Goal: Transaction & Acquisition: Purchase product/service

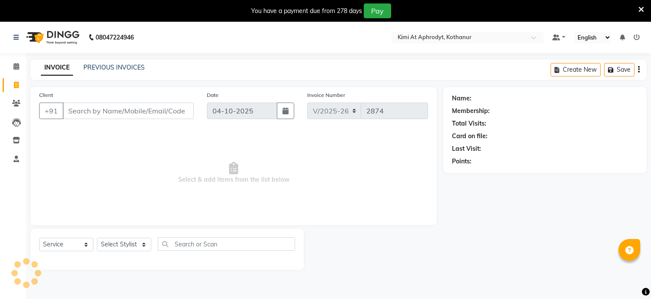
select select "7401"
select select "service"
click at [84, 116] on input "Client" at bounding box center [128, 111] width 131 height 17
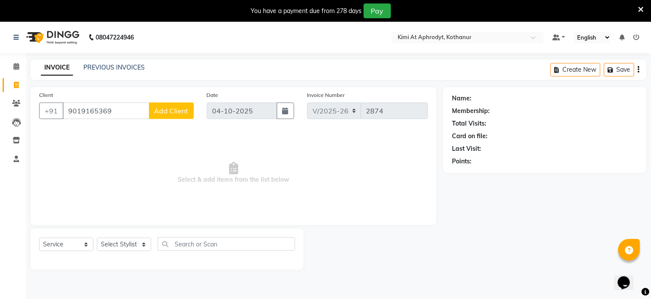
type input "9019165369"
click at [162, 107] on span "Add Client" at bounding box center [171, 111] width 34 height 9
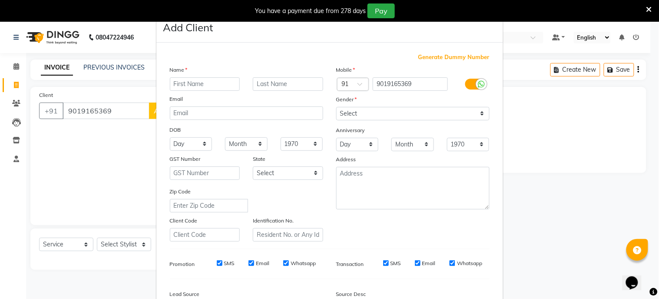
click at [189, 87] on input "text" at bounding box center [205, 83] width 70 height 13
type input "[PERSON_NAME]"
click at [366, 111] on select "Select [DEMOGRAPHIC_DATA] [DEMOGRAPHIC_DATA] Other Prefer Not To Say" at bounding box center [412, 113] width 153 height 13
select select "[DEMOGRAPHIC_DATA]"
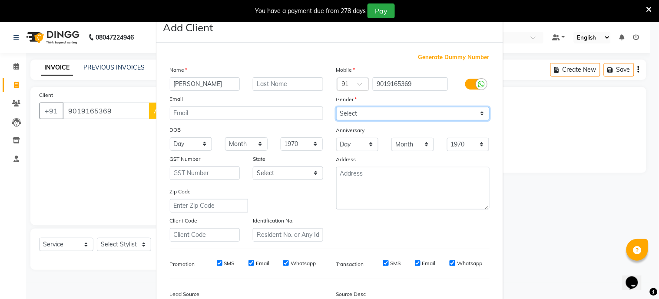
click at [336, 107] on select "Select [DEMOGRAPHIC_DATA] [DEMOGRAPHIC_DATA] Other Prefer Not To Say" at bounding box center [412, 113] width 153 height 13
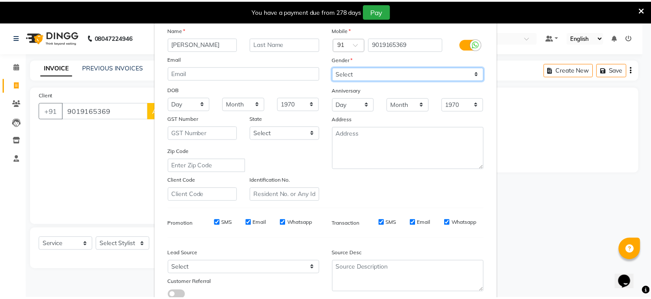
scroll to position [102, 0]
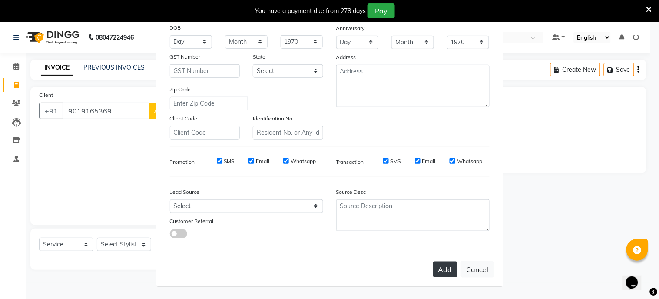
click at [435, 277] on button "Add" at bounding box center [445, 270] width 24 height 16
type input "90******69"
select select
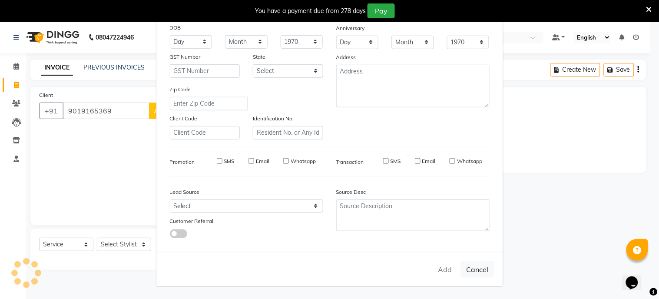
select select
checkbox input "false"
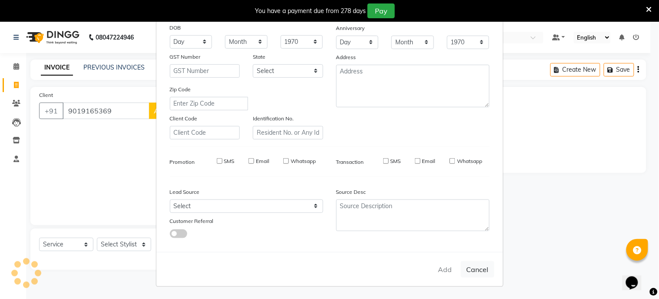
checkbox input "false"
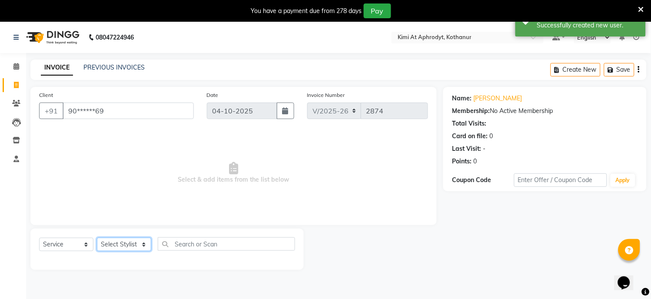
click at [123, 244] on select "Select Stylist [PERSON_NAME] Hriatpuii [PERSON_NAME] Kimi manager id [PERSON_NA…" at bounding box center [124, 244] width 54 height 13
select select "88070"
click at [97, 238] on select "Select Stylist [PERSON_NAME] Hriatpuii [PERSON_NAME] Kimi manager id [PERSON_NA…" at bounding box center [124, 244] width 54 height 13
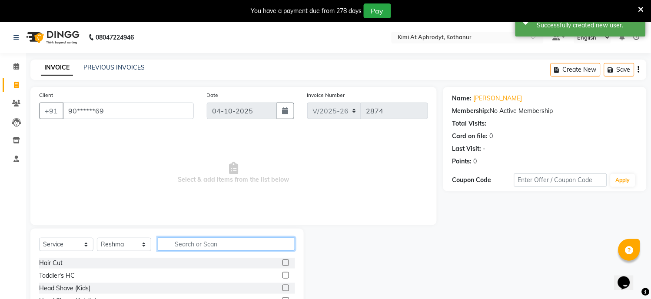
click at [188, 246] on input "text" at bounding box center [226, 243] width 137 height 13
type input "mass"
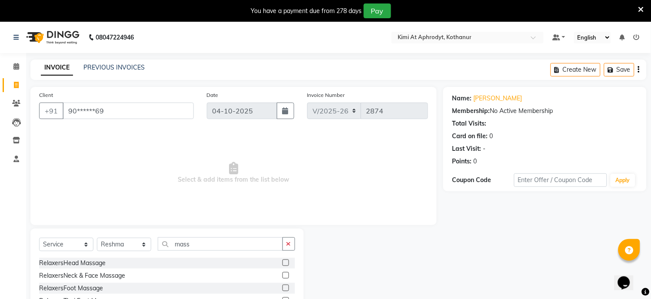
click at [283, 263] on label at bounding box center [286, 263] width 7 height 7
click at [283, 263] on input "checkbox" at bounding box center [286, 263] width 6 height 6
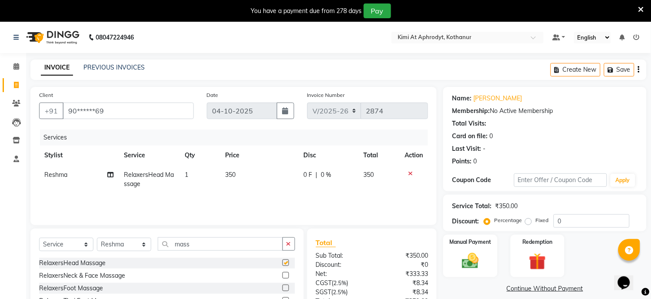
checkbox input "false"
click at [127, 244] on select "Select Stylist [PERSON_NAME] Hriatpuii [PERSON_NAME] Kimi manager id [PERSON_NA…" at bounding box center [124, 244] width 54 height 13
click at [211, 206] on div "Services Stylist Service Qty Price Disc Total Action Reshma RelaxersHead Massag…" at bounding box center [233, 173] width 389 height 87
click at [220, 241] on input "mass" at bounding box center [220, 243] width 125 height 13
type input "m"
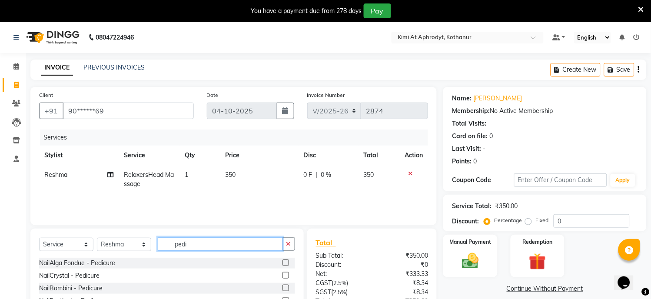
scroll to position [48, 0]
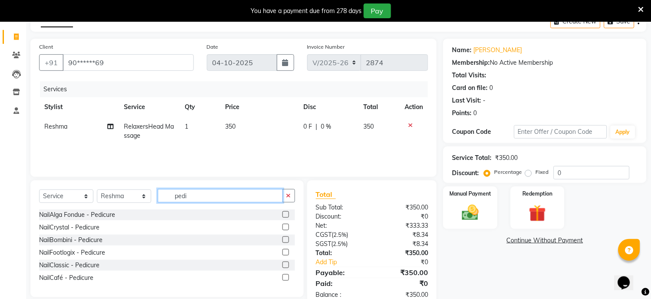
type input "pedi"
click at [286, 266] on label at bounding box center [286, 265] width 7 height 7
click at [286, 266] on input "checkbox" at bounding box center [286, 266] width 6 height 6
click at [286, 246] on div at bounding box center [286, 240] width 6 height 9
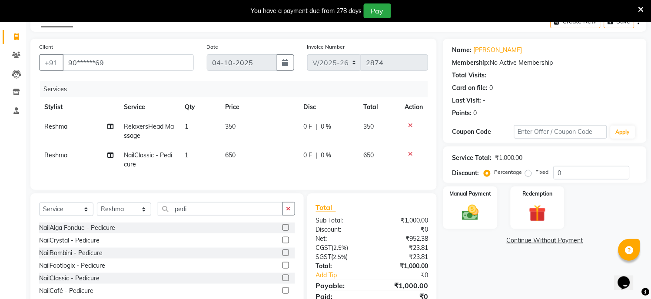
checkbox input "false"
click at [218, 216] on input "pedi" at bounding box center [220, 208] width 125 height 13
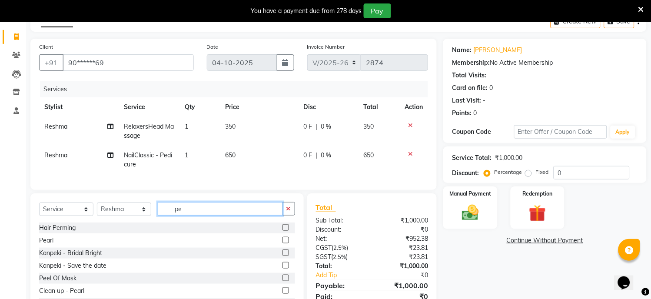
type input "p"
type input "f"
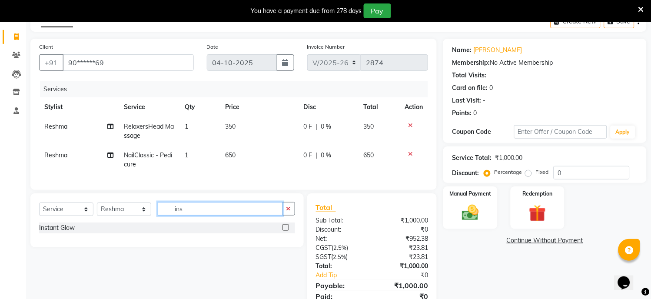
type input "ins"
click at [283, 231] on label at bounding box center [286, 227] width 7 height 7
click at [283, 231] on input "checkbox" at bounding box center [286, 228] width 6 height 6
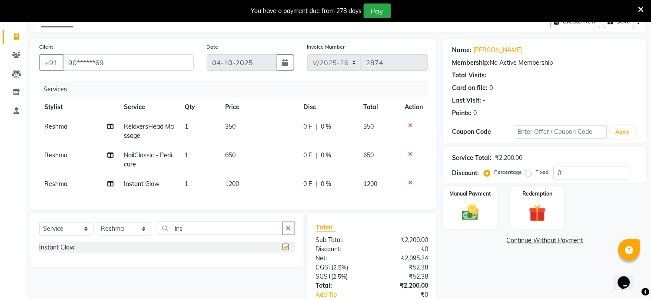
checkbox input "false"
click at [194, 235] on input "ins" at bounding box center [220, 228] width 125 height 13
type input "i"
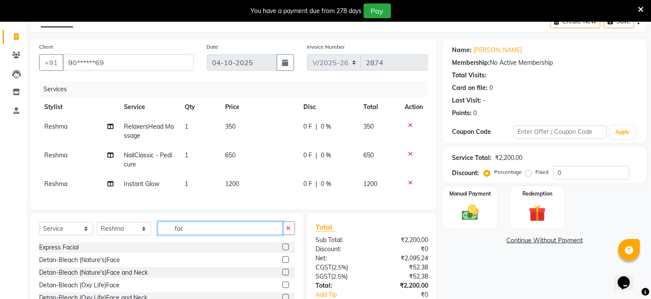
type input "fac"
click at [283, 288] on label at bounding box center [286, 285] width 7 height 7
click at [283, 288] on input "checkbox" at bounding box center [286, 286] width 6 height 6
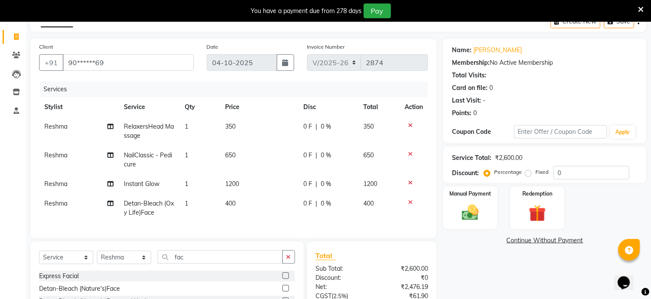
checkbox input "false"
click at [236, 201] on td "400" at bounding box center [259, 208] width 79 height 29
select select "88070"
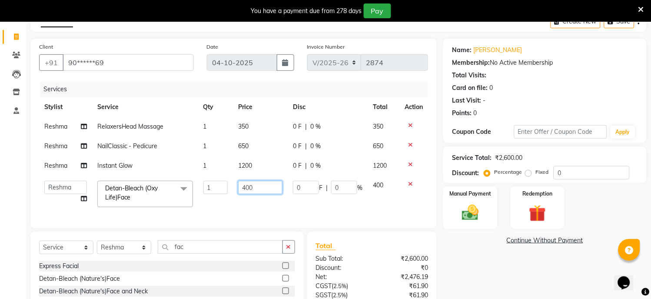
click at [268, 193] on input "400" at bounding box center [260, 187] width 44 height 13
type input "4"
type input "650"
click at [262, 211] on td "650" at bounding box center [260, 194] width 55 height 37
select select "88070"
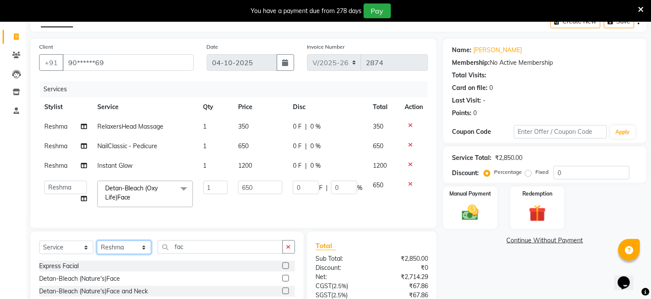
click at [127, 254] on select "Select Stylist [PERSON_NAME] Hriatpuii [PERSON_NAME] Kimi manager id [PERSON_NA…" at bounding box center [124, 247] width 54 height 13
select select "69729"
click at [97, 249] on select "Select Stylist [PERSON_NAME] Hriatpuii [PERSON_NAME] Kimi manager id [PERSON_NA…" at bounding box center [124, 247] width 54 height 13
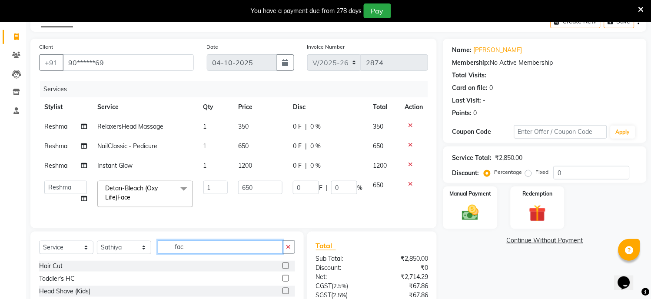
click at [216, 254] on input "fac" at bounding box center [220, 246] width 125 height 13
type input "f"
type input "be"
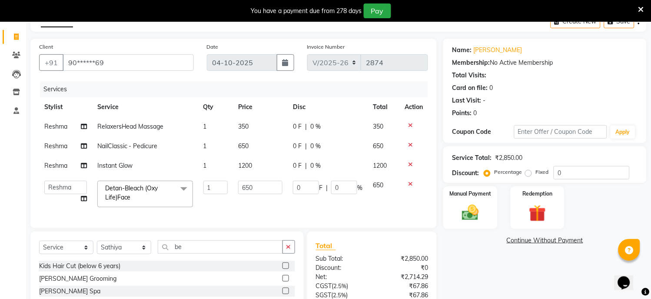
click at [287, 282] on label at bounding box center [286, 278] width 7 height 7
click at [287, 282] on input "checkbox" at bounding box center [286, 279] width 6 height 6
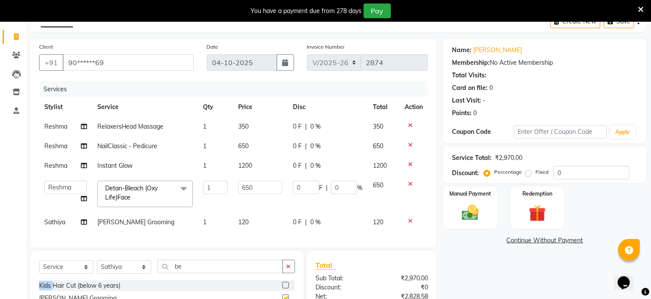
click at [287, 280] on div "Select Service Product Membership Package Voucher Prepaid Gift Card Select Styl…" at bounding box center [167, 270] width 256 height 20
checkbox input "false"
click at [280, 233] on div "Services Stylist Service Qty Price Disc Total Action Reshma RelaxersHead Massag…" at bounding box center [233, 160] width 389 height 158
click at [251, 145] on td "650" at bounding box center [260, 147] width 55 height 20
select select "88070"
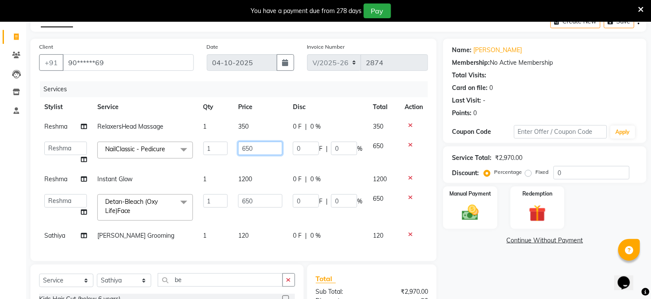
click at [258, 145] on input "650" at bounding box center [260, 148] width 44 height 13
type input "6"
type input "850"
click at [219, 167] on tbody "Reshma RelaxersHead Massage 1 350 0 F | 0 % 350 [PERSON_NAME] Hriatpuii [PERSON…" at bounding box center [233, 181] width 389 height 129
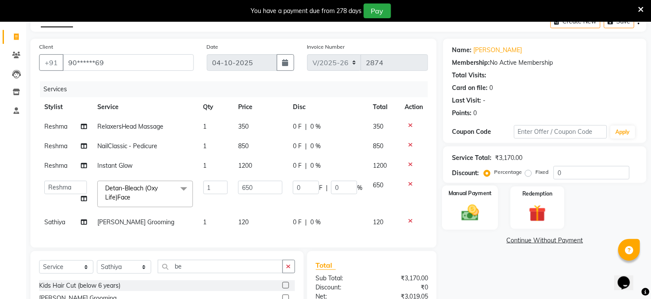
click at [461, 213] on img at bounding box center [470, 213] width 29 height 20
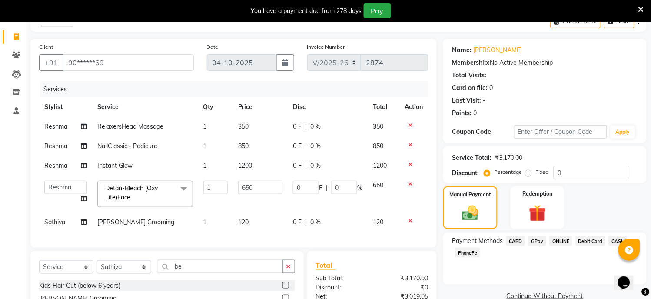
click at [518, 243] on span "CARD" at bounding box center [515, 241] width 19 height 10
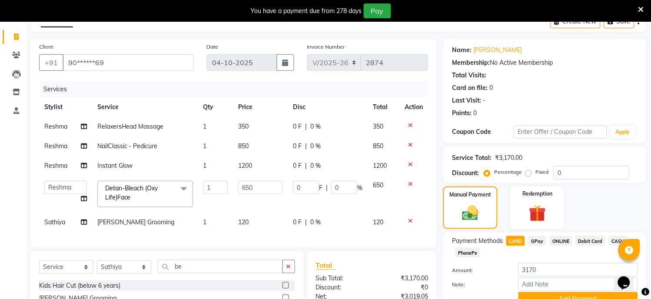
scroll to position [149, 0]
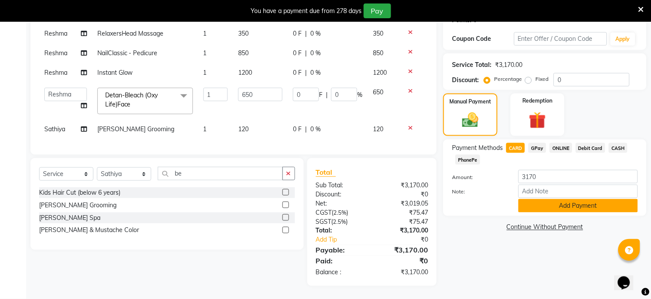
click at [550, 203] on button "Add Payment" at bounding box center [579, 205] width 120 height 13
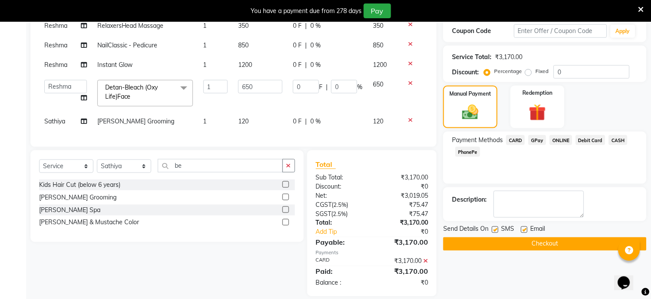
scroll to position [167, 0]
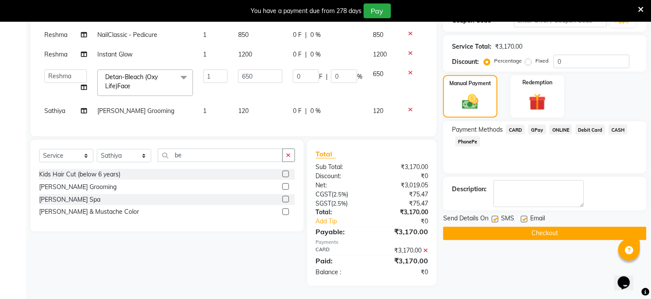
click at [542, 227] on button "Checkout" at bounding box center [544, 233] width 203 height 13
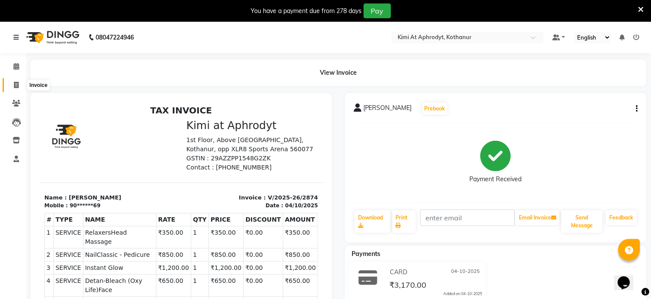
click at [15, 84] on icon at bounding box center [16, 85] width 5 height 7
select select "7401"
select select "service"
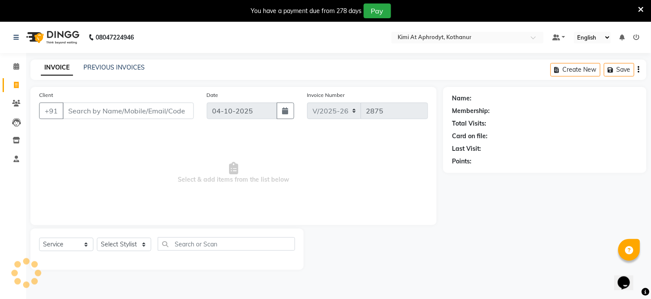
scroll to position [22, 0]
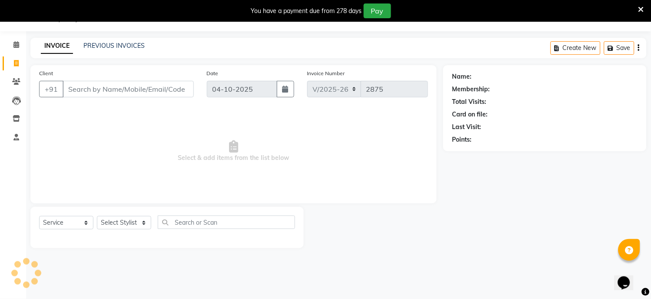
click at [83, 94] on input "Client" at bounding box center [128, 89] width 131 height 17
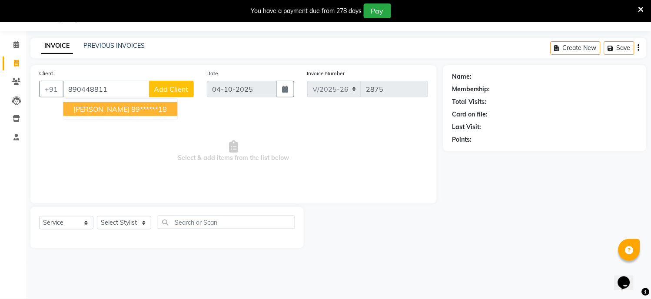
click at [131, 105] on ngb-highlight "89******18" at bounding box center [149, 109] width 36 height 9
type input "89******18"
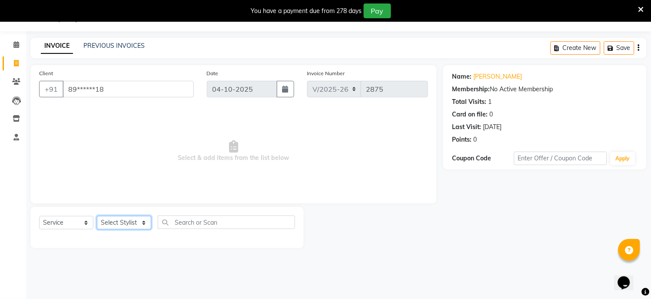
click at [120, 220] on select "Select Stylist [PERSON_NAME] Hriatpuii [PERSON_NAME] Kimi manager id [PERSON_NA…" at bounding box center [124, 222] width 54 height 13
select select "69728"
click at [97, 216] on select "Select Stylist [PERSON_NAME] Hriatpuii [PERSON_NAME] Kimi manager id [PERSON_NA…" at bounding box center [124, 222] width 54 height 13
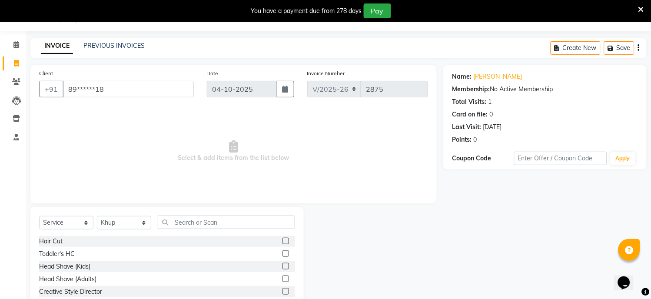
click at [283, 240] on label at bounding box center [286, 241] width 7 height 7
click at [283, 240] on input "checkbox" at bounding box center [286, 242] width 6 height 6
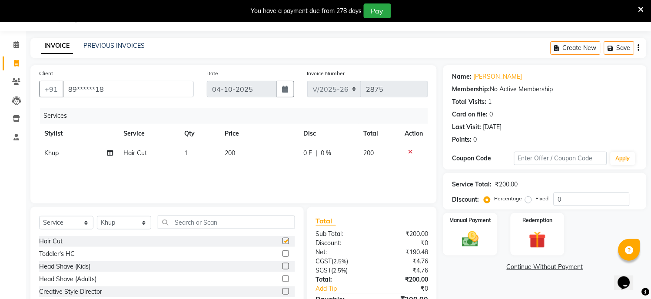
checkbox input "false"
click at [461, 237] on img at bounding box center [470, 240] width 29 height 20
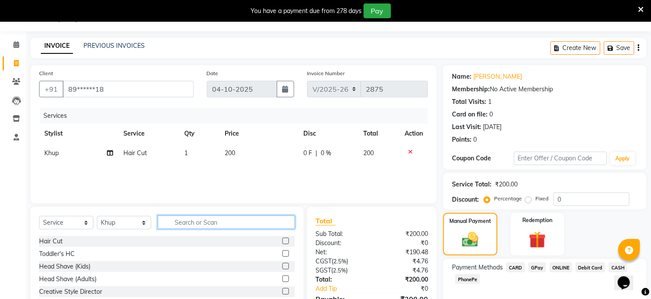
click at [199, 222] on input "text" at bounding box center [226, 222] width 137 height 13
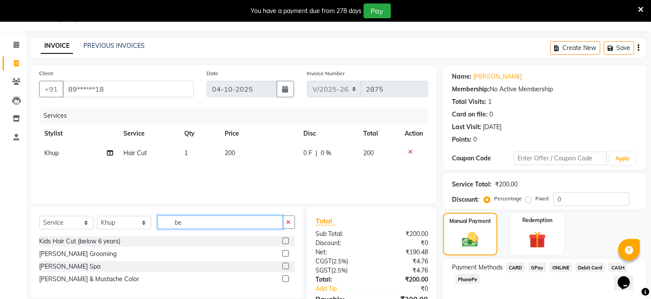
type input "be"
click at [284, 255] on label at bounding box center [286, 253] width 7 height 7
click at [284, 255] on input "checkbox" at bounding box center [286, 254] width 6 height 6
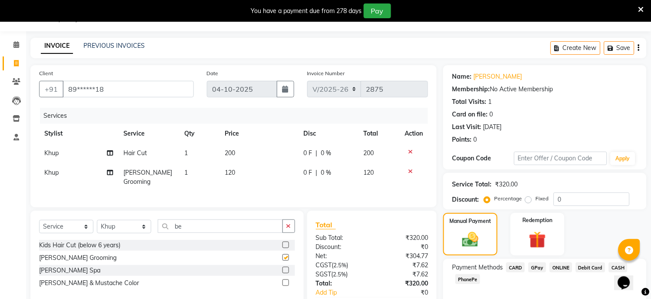
checkbox input "false"
click at [520, 269] on span "CARD" at bounding box center [515, 268] width 19 height 10
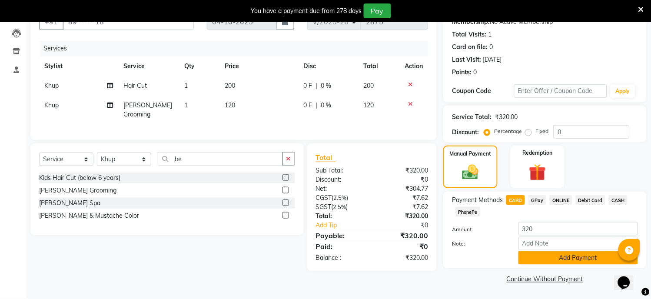
click at [545, 262] on button "Add Payment" at bounding box center [579, 257] width 120 height 13
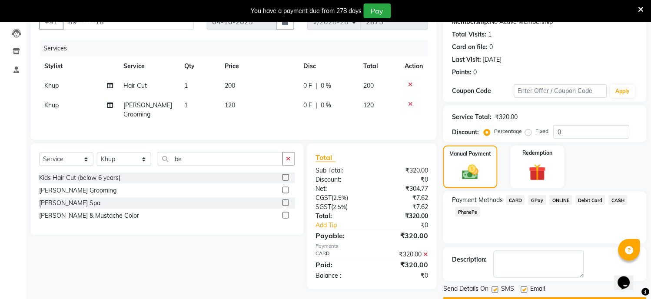
scroll to position [113, 0]
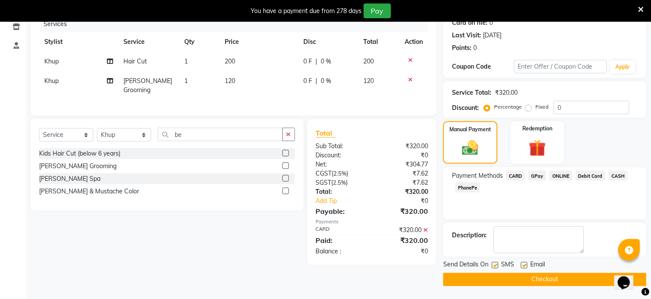
click at [545, 280] on button "Checkout" at bounding box center [544, 279] width 203 height 13
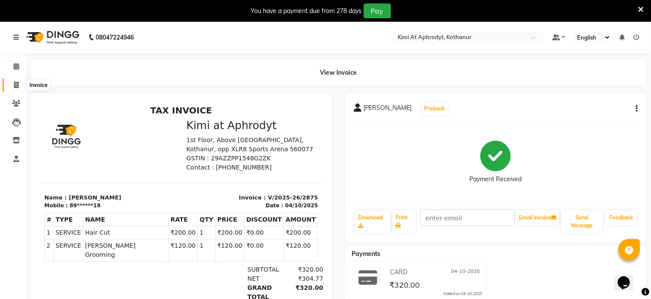
click at [12, 83] on span at bounding box center [16, 85] width 15 height 10
select select "service"
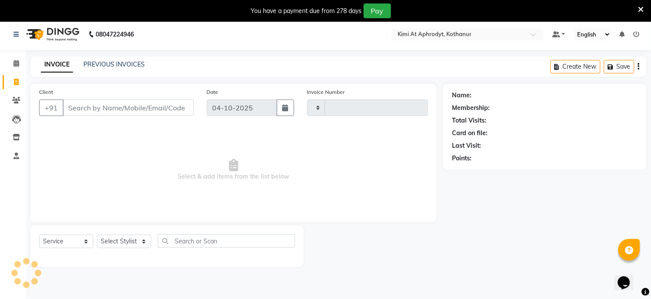
scroll to position [22, 0]
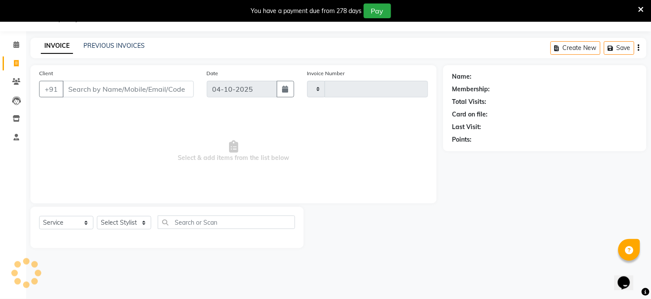
click at [88, 97] on div "+91" at bounding box center [116, 89] width 155 height 17
type input "2876"
select select "7401"
click at [83, 93] on input "Client" at bounding box center [128, 89] width 131 height 17
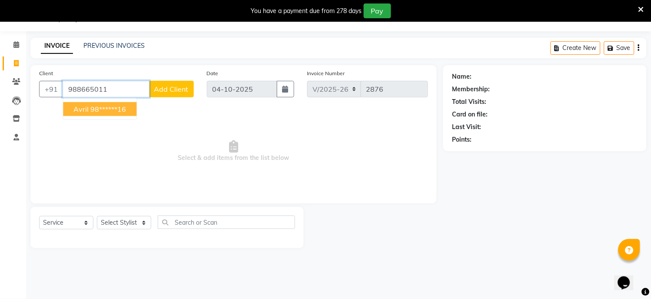
click at [118, 112] on ngb-highlight "98******16" at bounding box center [108, 109] width 36 height 9
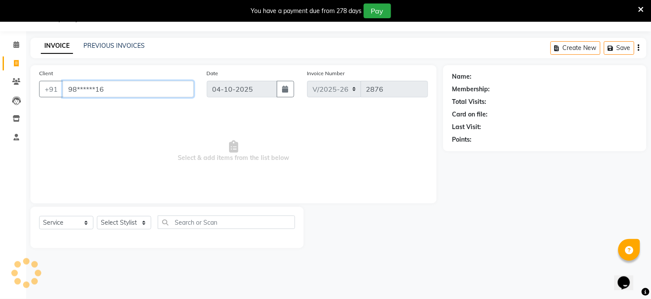
type input "98******16"
click at [129, 218] on select "Select Stylist [PERSON_NAME] Hriatpuii [PERSON_NAME] Kimi manager id [PERSON_NA…" at bounding box center [124, 222] width 54 height 13
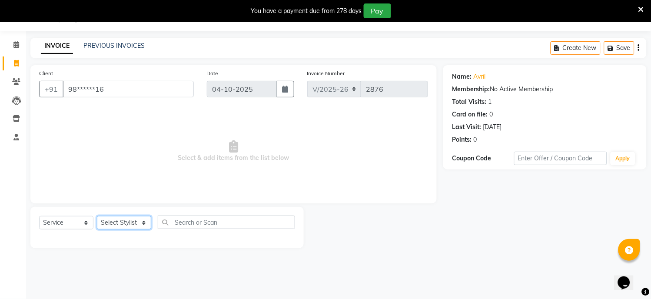
click at [120, 223] on select "Select Stylist [PERSON_NAME] Hriatpuii [PERSON_NAME] Kimi manager id [PERSON_NA…" at bounding box center [124, 222] width 54 height 13
select select "71441"
click at [97, 216] on select "Select Stylist [PERSON_NAME] Hriatpuii [PERSON_NAME] Kimi manager id [PERSON_NA…" at bounding box center [124, 222] width 54 height 13
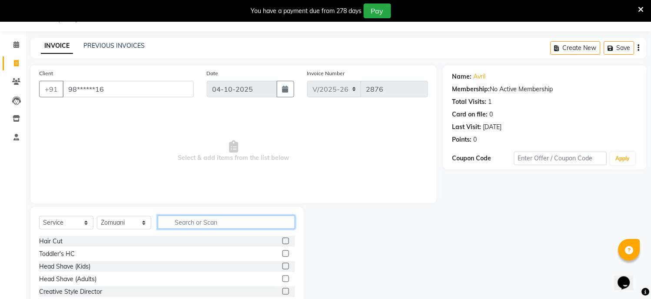
click at [216, 223] on input "text" at bounding box center [226, 222] width 137 height 13
type input "ped"
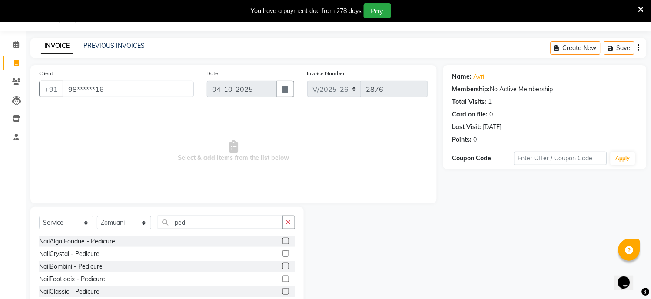
click at [284, 293] on label at bounding box center [286, 291] width 7 height 7
click at [284, 293] on input "checkbox" at bounding box center [286, 292] width 6 height 6
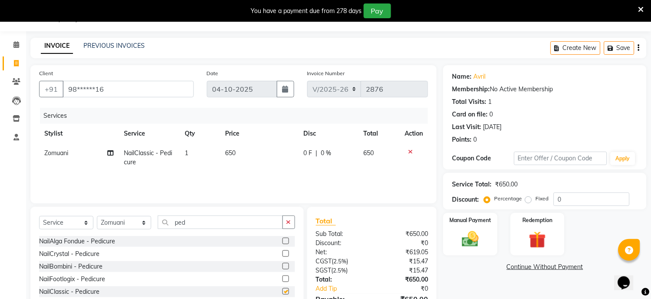
checkbox input "false"
click at [132, 223] on select "Select Stylist [PERSON_NAME] Hriatpuii [PERSON_NAME] Kimi manager id [PERSON_NA…" at bounding box center [124, 222] width 54 height 13
select select "69730"
click at [97, 216] on select "Select Stylist [PERSON_NAME] Hriatpuii [PERSON_NAME] Kimi manager id [PERSON_NA…" at bounding box center [124, 222] width 54 height 13
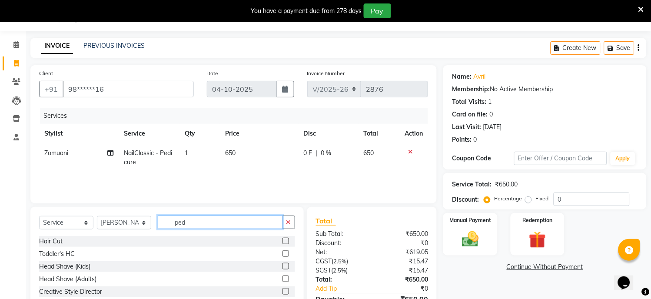
click at [194, 223] on input "ped" at bounding box center [220, 222] width 125 height 13
type input "p"
type input "foo"
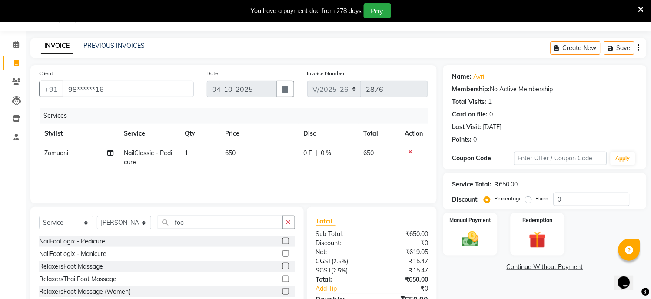
click at [286, 264] on label at bounding box center [286, 266] width 7 height 7
click at [286, 264] on input "checkbox" at bounding box center [286, 267] width 6 height 6
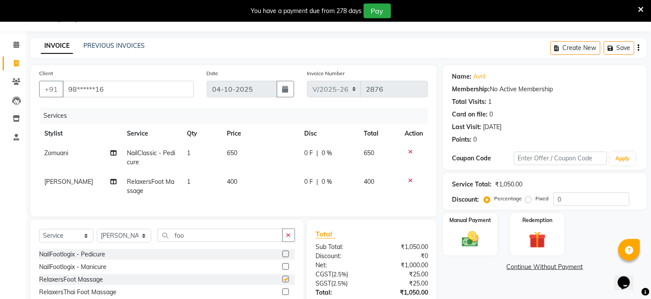
checkbox input "false"
click at [135, 243] on select "Select Stylist [PERSON_NAME] Hriatpuii [PERSON_NAME] Kimi manager id [PERSON_NA…" at bounding box center [124, 235] width 54 height 13
select select "77798"
click at [97, 238] on select "Select Stylist [PERSON_NAME] Hriatpuii [PERSON_NAME] Kimi manager id [PERSON_NA…" at bounding box center [124, 235] width 54 height 13
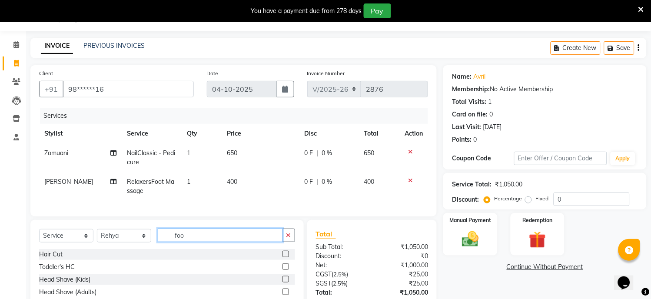
click at [199, 240] on input "foo" at bounding box center [220, 235] width 125 height 13
type input "f"
type input "foo"
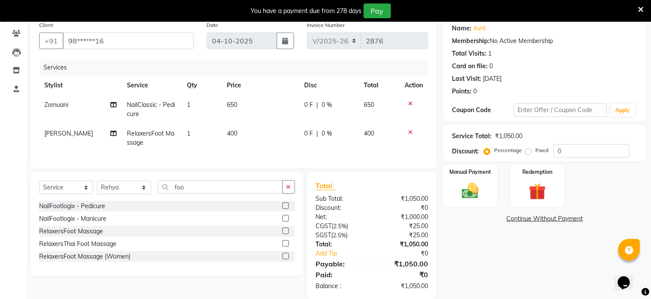
click at [283, 234] on label at bounding box center [286, 231] width 7 height 7
click at [283, 234] on input "checkbox" at bounding box center [286, 232] width 6 height 6
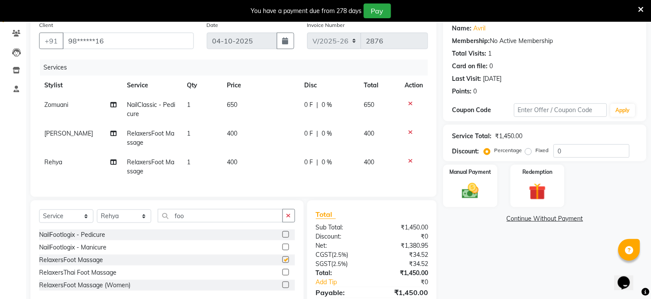
checkbox input "false"
click at [142, 223] on select "Select Stylist [PERSON_NAME] Hriatpuii [PERSON_NAME] Kimi manager id [PERSON_NA…" at bounding box center [124, 216] width 54 height 13
click at [137, 220] on select "Select Stylist [PERSON_NAME] Hriatpuii [PERSON_NAME] Kimi manager id [PERSON_NA…" at bounding box center [124, 216] width 54 height 13
select select "88071"
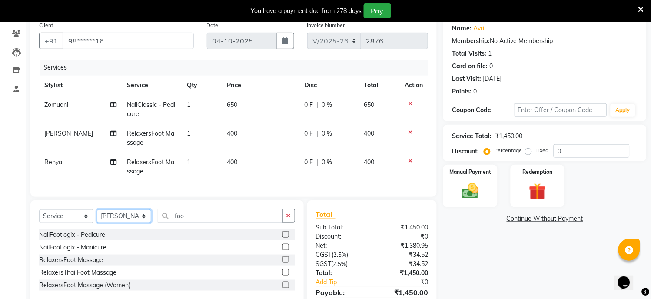
click at [97, 218] on select "Select Stylist [PERSON_NAME] Hriatpuii [PERSON_NAME] Kimi manager id [PERSON_NA…" at bounding box center [124, 216] width 54 height 13
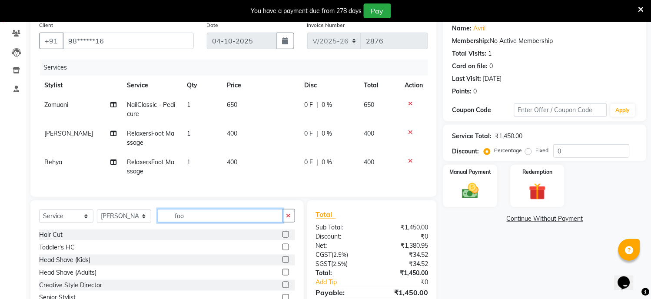
click at [201, 223] on input "foo" at bounding box center [220, 215] width 125 height 13
type input "f"
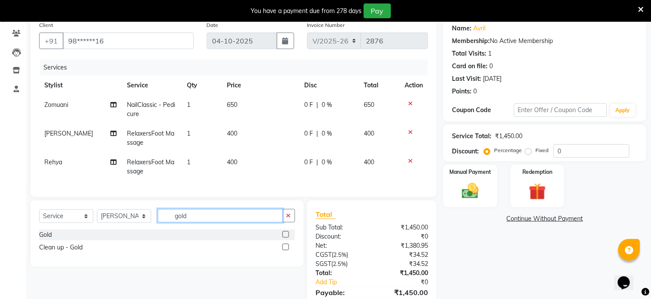
type input "gold"
click at [286, 238] on label at bounding box center [286, 234] width 7 height 7
click at [286, 238] on input "checkbox" at bounding box center [286, 235] width 6 height 6
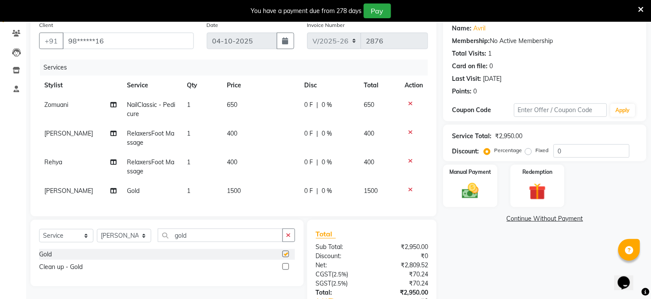
checkbox input "false"
click at [200, 242] on input "gold" at bounding box center [220, 235] width 125 height 13
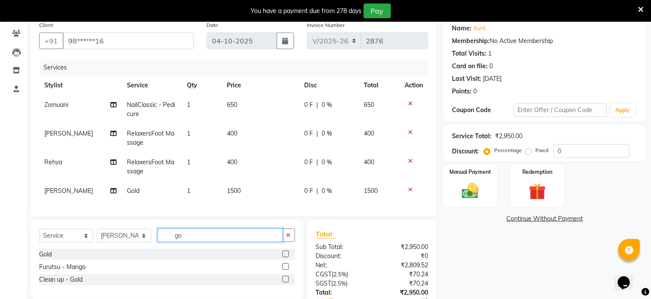
type input "g"
type input "foot"
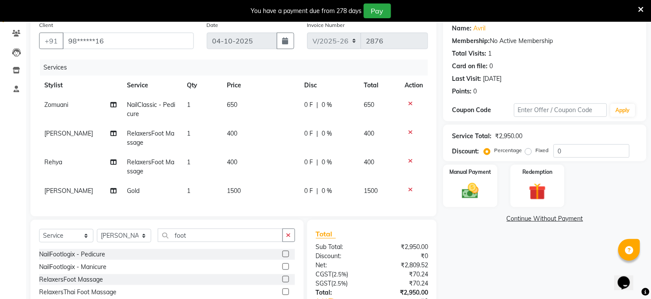
click at [285, 283] on label at bounding box center [286, 279] width 7 height 7
click at [285, 283] on input "checkbox" at bounding box center [286, 280] width 6 height 6
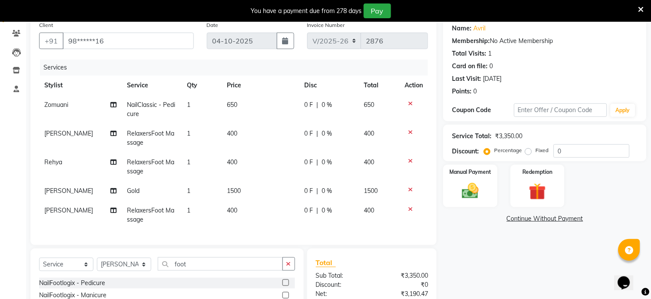
checkbox input "false"
click at [202, 271] on input "foot" at bounding box center [220, 263] width 125 height 13
type input "f"
type input "eye"
click at [283, 286] on label at bounding box center [286, 283] width 7 height 7
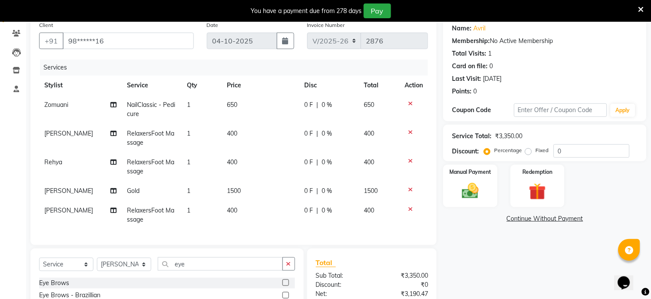
click at [283, 286] on input "checkbox" at bounding box center [286, 283] width 6 height 6
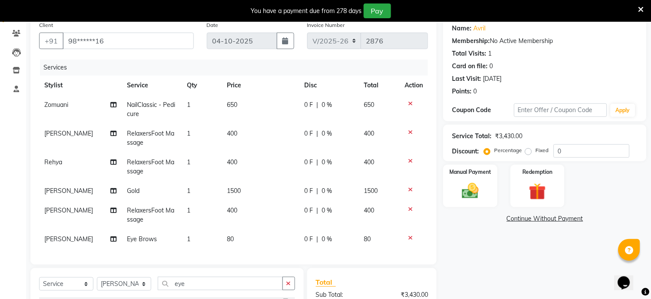
checkbox input "false"
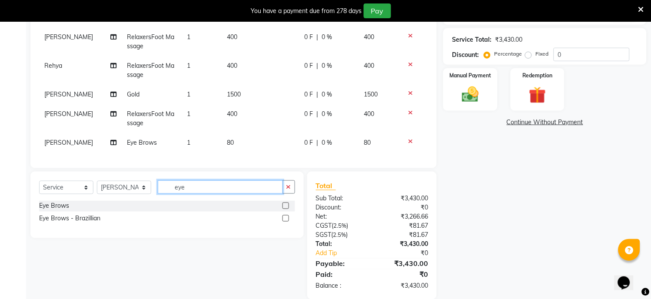
click at [199, 194] on input "eye" at bounding box center [220, 186] width 125 height 13
type input "upp"
click at [284, 209] on label at bounding box center [286, 206] width 7 height 7
click at [284, 209] on input "checkbox" at bounding box center [286, 206] width 6 height 6
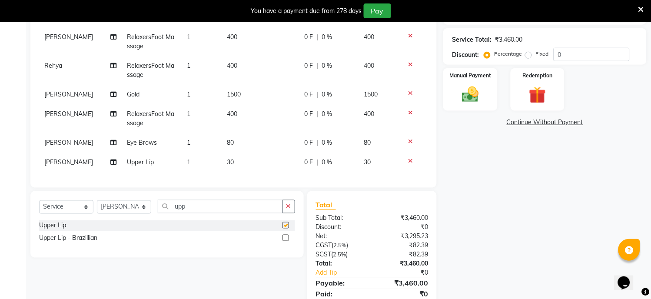
checkbox input "false"
click at [240, 162] on td "30" at bounding box center [260, 163] width 77 height 20
select select "88071"
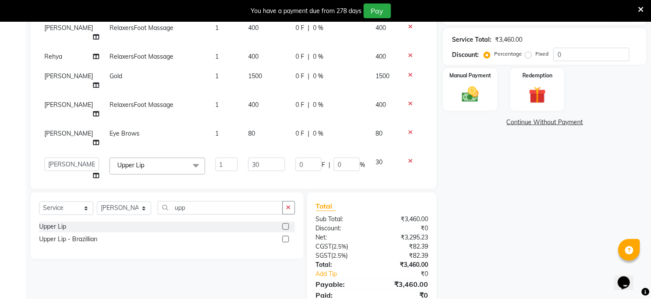
click at [243, 153] on td "30" at bounding box center [266, 169] width 47 height 33
click at [254, 158] on input "30" at bounding box center [266, 164] width 37 height 13
type input "3"
type input "50"
click at [263, 146] on tbody "[PERSON_NAME] - Pedicure 1 650 0 F | 0 % 650 Jeho RelaxersFoot Massage 1 400 0 …" at bounding box center [233, 92] width 389 height 187
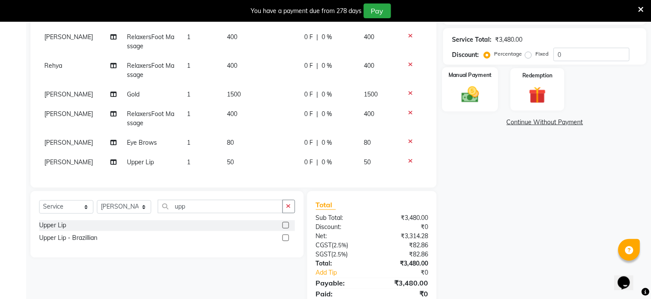
click at [471, 100] on img at bounding box center [470, 95] width 29 height 20
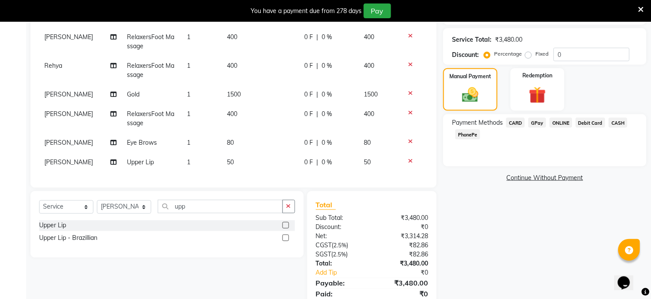
click at [617, 125] on span "CASH" at bounding box center [618, 123] width 19 height 10
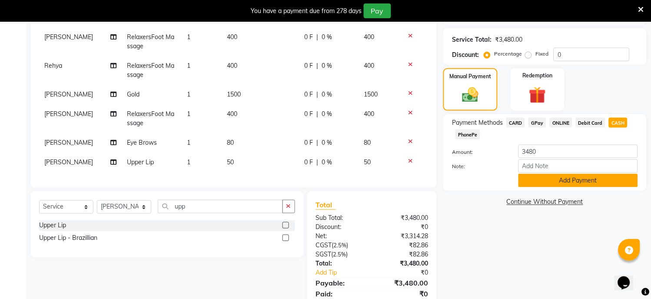
click at [584, 184] on button "Add Payment" at bounding box center [579, 180] width 120 height 13
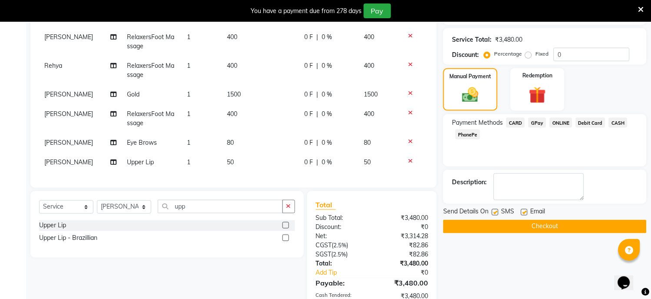
click at [553, 228] on button "Checkout" at bounding box center [544, 226] width 203 height 13
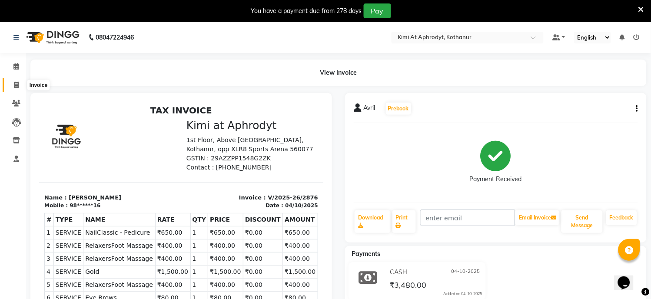
click at [10, 83] on span at bounding box center [16, 85] width 15 height 10
select select "service"
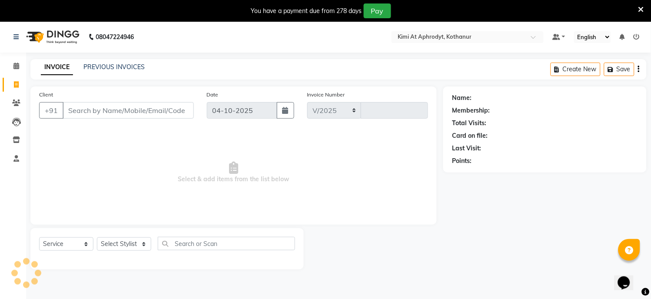
select select "7401"
type input "2877"
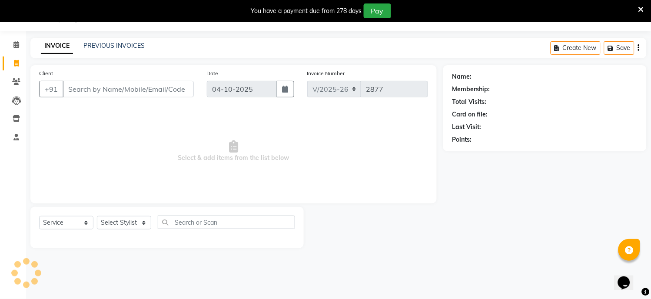
click at [83, 92] on input "Client" at bounding box center [128, 89] width 131 height 17
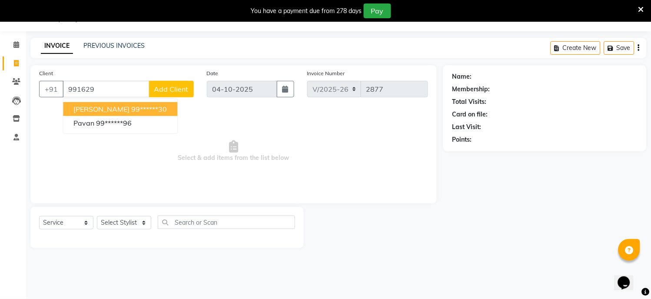
click at [98, 106] on span "[PERSON_NAME]" at bounding box center [101, 109] width 56 height 9
type input "99******30"
click at [98, 106] on div "Client +91 99******30 [PERSON_NAME] 99******30 [PERSON_NAME] 99******96 Add Cli…" at bounding box center [233, 134] width 406 height 138
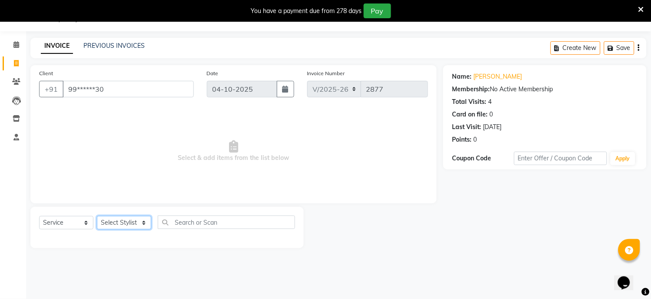
click at [133, 220] on select "Select Stylist [PERSON_NAME] Hriatpuii [PERSON_NAME] Kimi manager id [PERSON_NA…" at bounding box center [124, 222] width 54 height 13
select select "69729"
click at [97, 216] on select "Select Stylist [PERSON_NAME] Hriatpuii [PERSON_NAME] Kimi manager id [PERSON_NA…" at bounding box center [124, 222] width 54 height 13
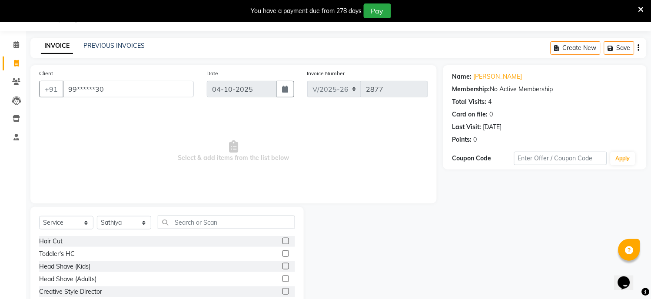
click at [283, 241] on label at bounding box center [286, 241] width 7 height 7
click at [283, 241] on input "checkbox" at bounding box center [286, 242] width 6 height 6
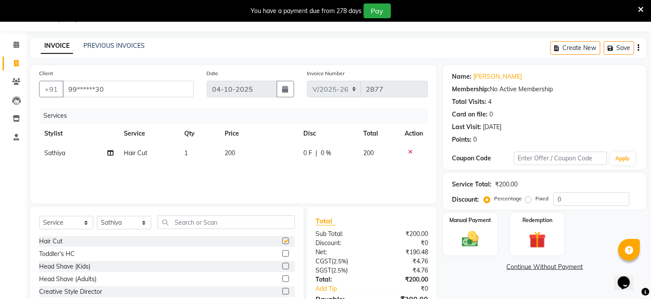
checkbox input "false"
click at [197, 228] on input "text" at bounding box center [226, 222] width 137 height 13
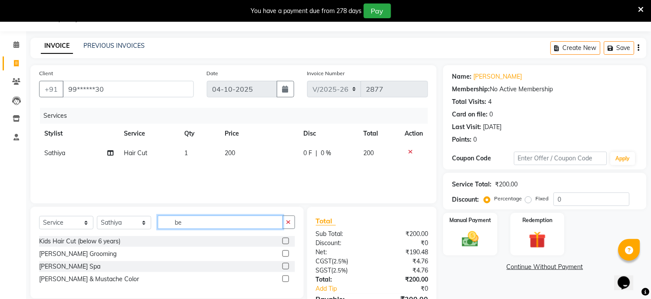
type input "be"
click at [287, 254] on label at bounding box center [286, 253] width 7 height 7
click at [287, 254] on input "checkbox" at bounding box center [286, 254] width 6 height 6
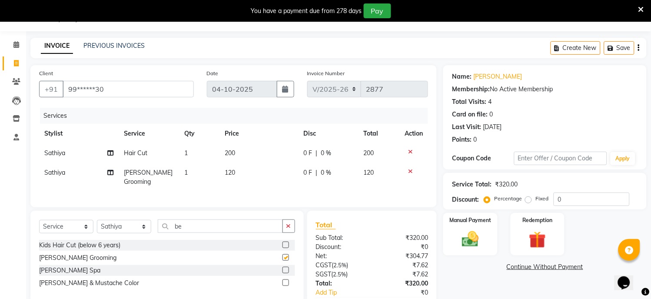
checkbox input "false"
click at [144, 229] on select "Select Stylist [PERSON_NAME] Hriatpuii [PERSON_NAME] Kimi manager id [PERSON_NA…" at bounding box center [124, 226] width 54 height 13
select select "69730"
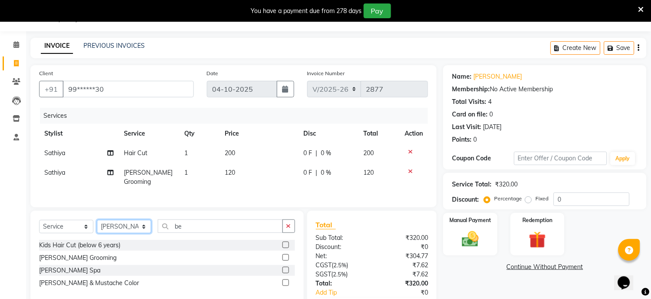
click at [97, 220] on select "Select Stylist [PERSON_NAME] Hriatpuii [PERSON_NAME] Kimi manager id [PERSON_NA…" at bounding box center [124, 226] width 54 height 13
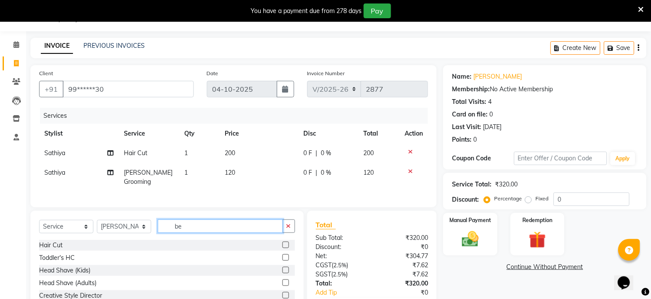
click at [196, 229] on input "be" at bounding box center [220, 226] width 125 height 13
type input "b"
type input "mass"
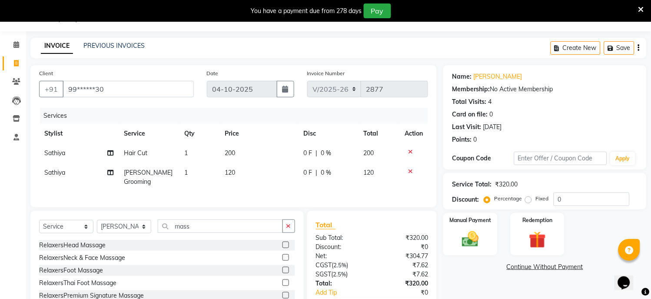
click at [283, 242] on label at bounding box center [286, 245] width 7 height 7
click at [283, 243] on input "checkbox" at bounding box center [286, 246] width 6 height 6
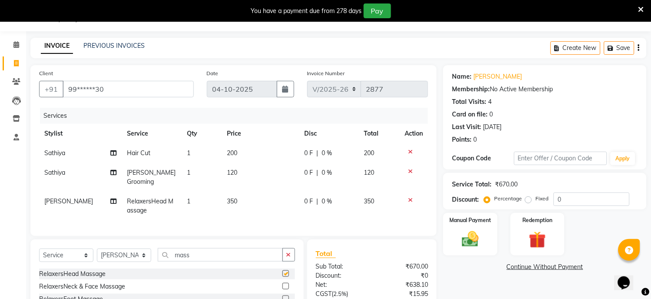
checkbox input "false"
click at [126, 255] on select "Select Stylist [PERSON_NAME] Hriatpuii [PERSON_NAME] Kimi manager id [PERSON_NA…" at bounding box center [124, 255] width 54 height 13
select select "88071"
click at [97, 249] on select "Select Stylist [PERSON_NAME] Hriatpuii [PERSON_NAME] Kimi manager id [PERSON_NA…" at bounding box center [124, 255] width 54 height 13
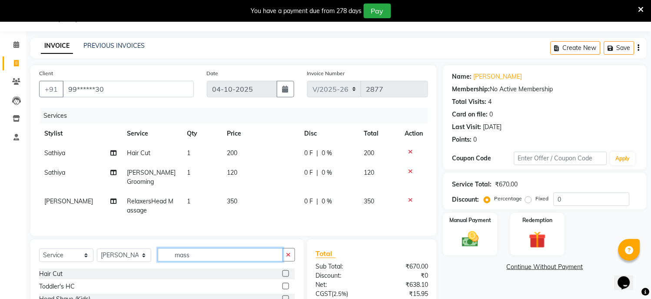
click at [219, 248] on input "mass" at bounding box center [220, 254] width 125 height 13
type input "m"
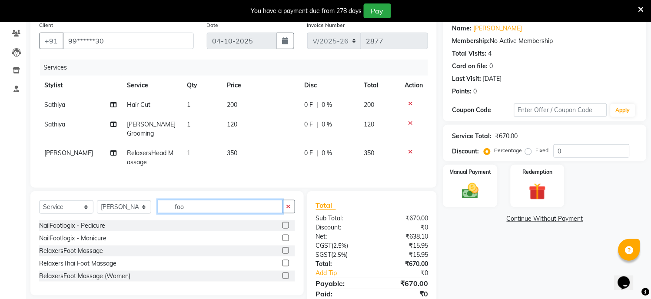
type input "foo"
click at [285, 248] on label at bounding box center [286, 250] width 7 height 7
click at [285, 248] on input "checkbox" at bounding box center [286, 251] width 6 height 6
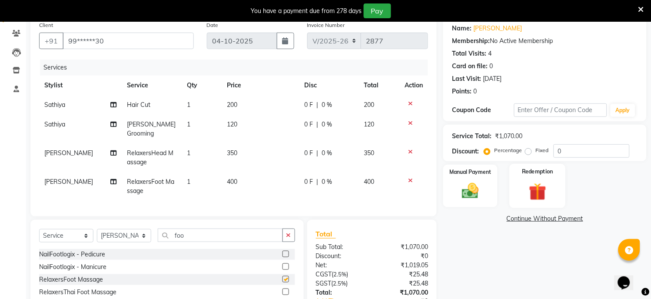
checkbox input "false"
click at [496, 189] on div "Manual Payment" at bounding box center [471, 186] width 56 height 44
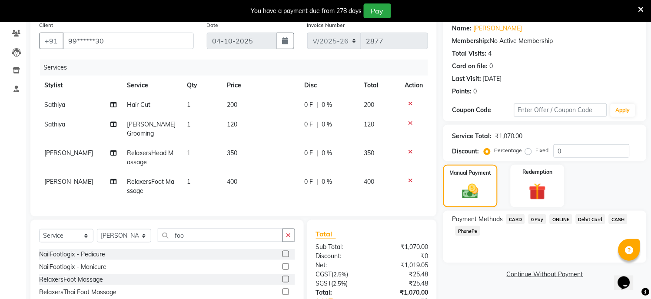
click at [467, 231] on span "PhonePe" at bounding box center [468, 231] width 25 height 10
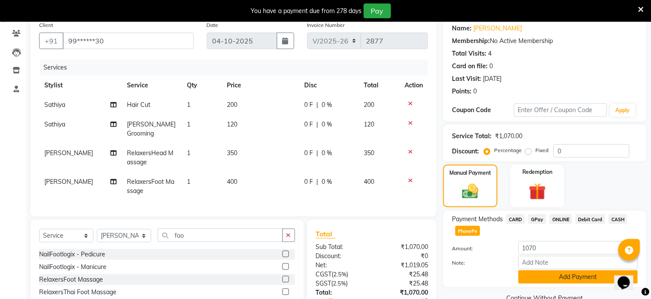
click at [560, 281] on button "Add Payment" at bounding box center [579, 276] width 120 height 13
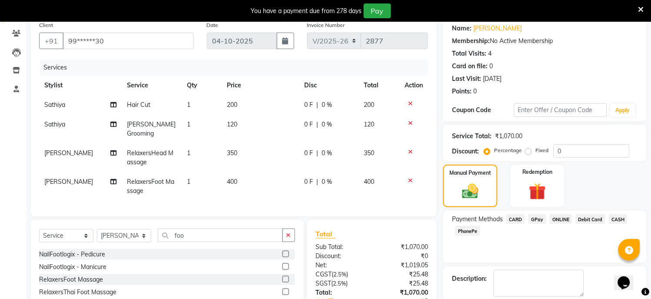
scroll to position [149, 0]
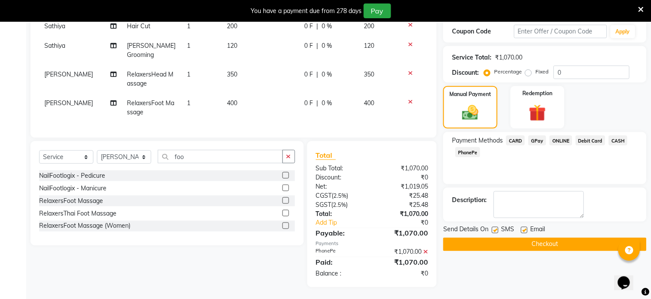
click at [541, 241] on button "Checkout" at bounding box center [544, 244] width 203 height 13
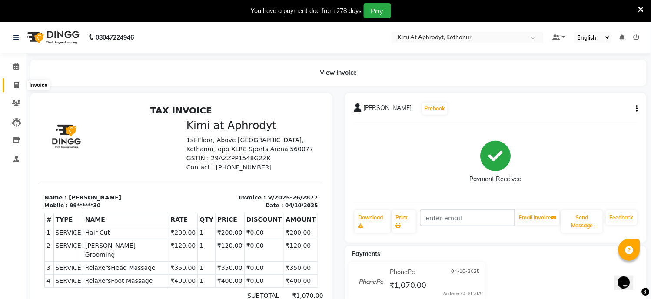
click at [17, 85] on icon at bounding box center [16, 85] width 5 height 7
select select "7401"
select select "service"
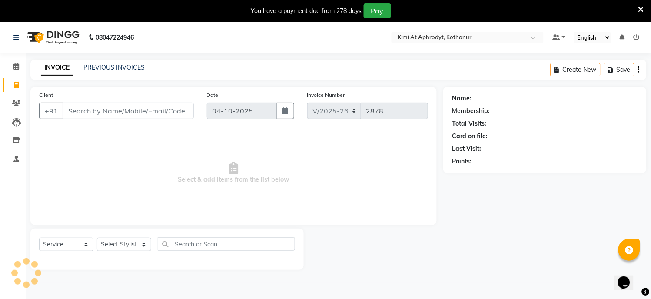
scroll to position [22, 0]
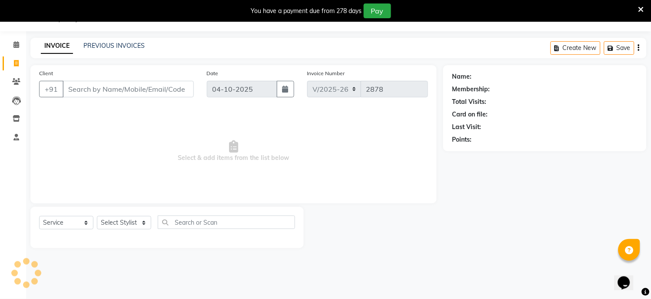
click at [79, 90] on input "Client" at bounding box center [128, 89] width 131 height 17
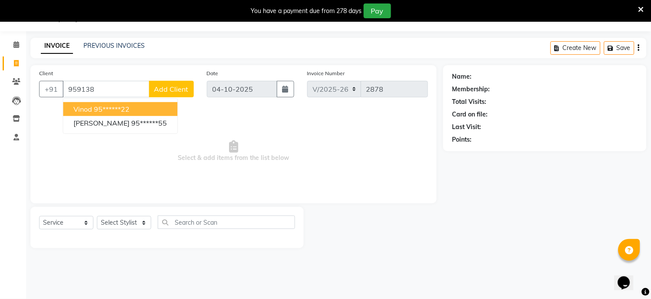
click at [103, 103] on button "Vinod 95******22" at bounding box center [120, 109] width 114 height 14
type input "95******22"
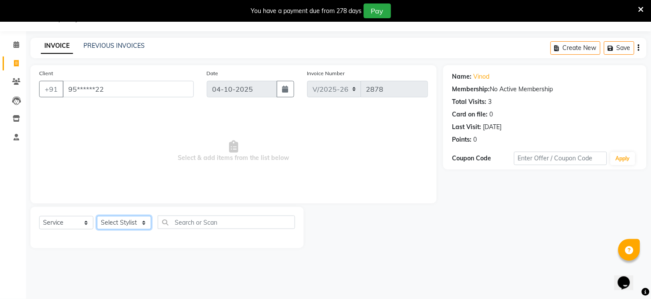
click at [114, 220] on select "Select Stylist [PERSON_NAME] Hriatpuii [PERSON_NAME] Kimi manager id [PERSON_NA…" at bounding box center [124, 222] width 54 height 13
select select "69729"
click at [97, 216] on select "Select Stylist [PERSON_NAME] Hriatpuii [PERSON_NAME] Kimi manager id [PERSON_NA…" at bounding box center [124, 222] width 54 height 13
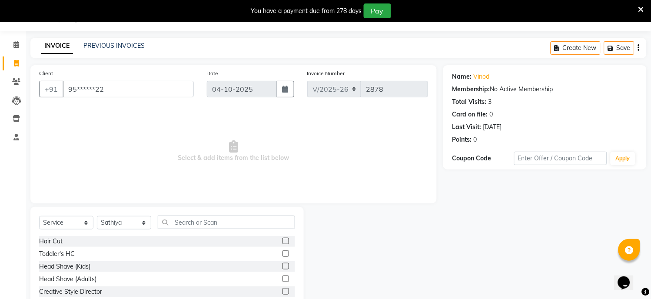
click at [273, 242] on div "Hair Cut" at bounding box center [167, 241] width 256 height 11
click at [283, 240] on label at bounding box center [286, 241] width 7 height 7
click at [283, 240] on input "checkbox" at bounding box center [286, 242] width 6 height 6
click at [283, 240] on label at bounding box center [286, 241] width 7 height 7
click at [283, 240] on input "checkbox" at bounding box center [286, 242] width 6 height 6
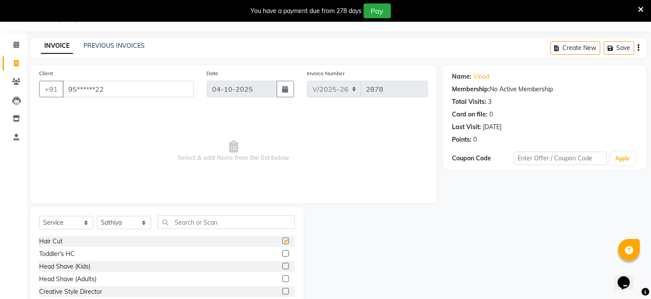
checkbox input "false"
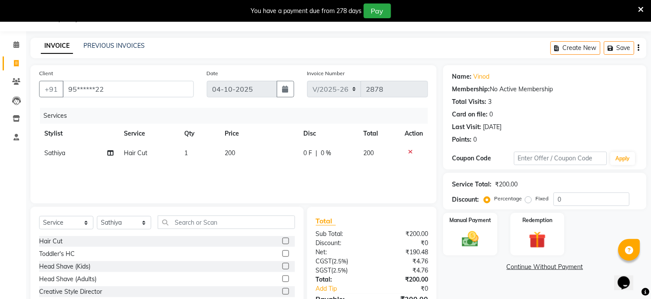
click at [238, 156] on td "200" at bounding box center [259, 153] width 79 height 20
select select "69729"
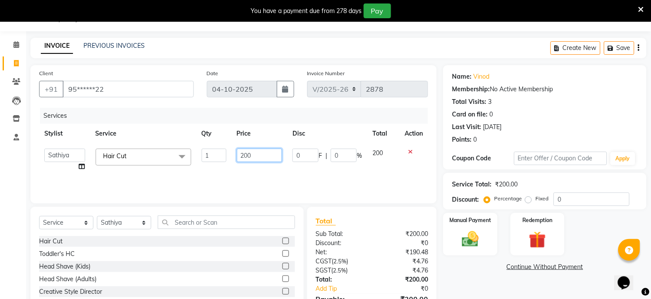
click at [259, 157] on input "200" at bounding box center [260, 155] width 46 height 13
type input "2"
type input "400"
click at [350, 171] on div "Services Stylist Service Qty Price Disc Total Action [PERSON_NAME] Hriatpuii [P…" at bounding box center [233, 151] width 389 height 87
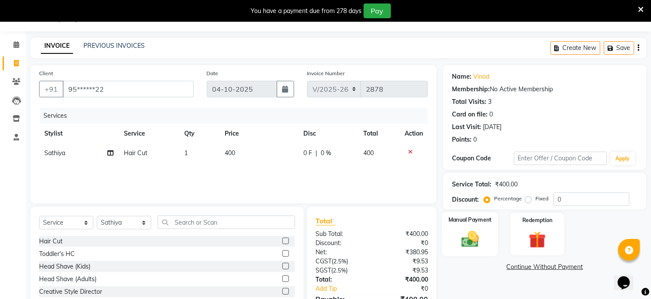
click at [476, 233] on img at bounding box center [470, 240] width 29 height 20
click at [510, 269] on span "CARD" at bounding box center [515, 268] width 19 height 10
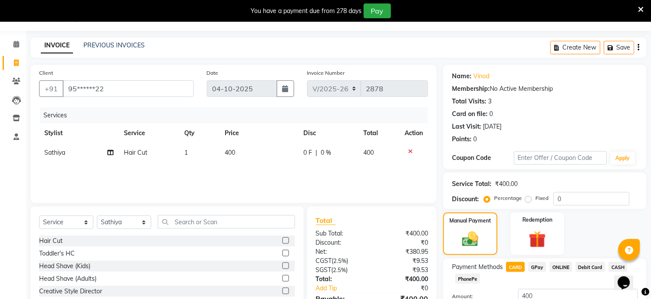
scroll to position [89, 0]
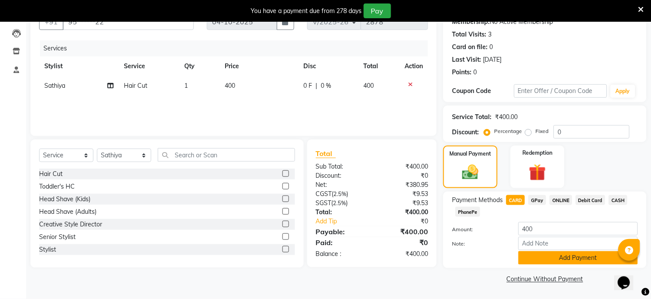
click at [569, 259] on button "Add Payment" at bounding box center [579, 257] width 120 height 13
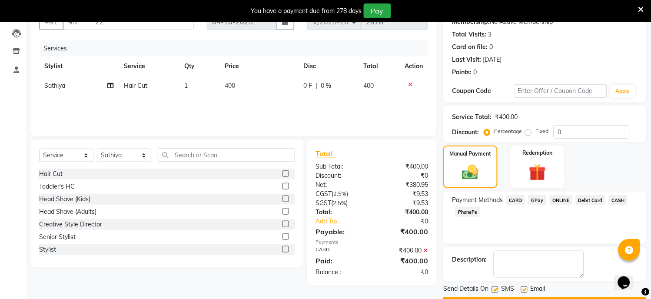
scroll to position [113, 0]
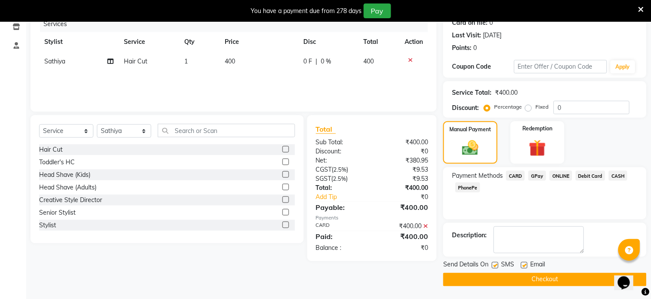
click at [555, 277] on button "Checkout" at bounding box center [544, 279] width 203 height 13
click at [555, 277] on div "Checkout" at bounding box center [544, 279] width 203 height 13
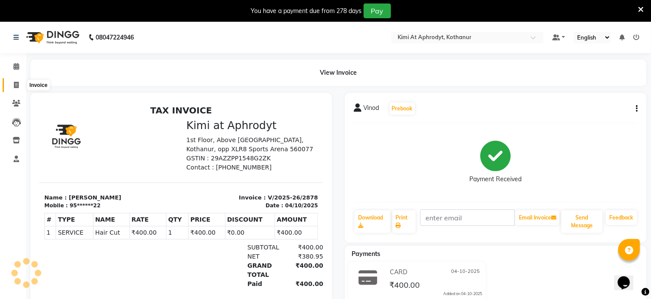
click at [17, 85] on icon at bounding box center [16, 85] width 5 height 7
select select "service"
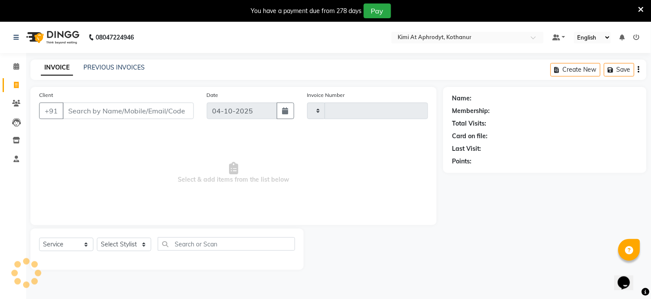
scroll to position [22, 0]
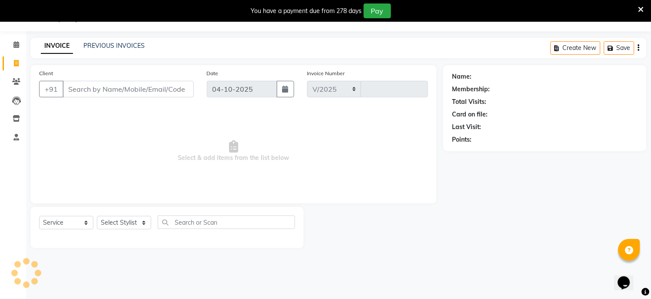
select select "7401"
type input "2879"
click at [102, 96] on input "Client" at bounding box center [128, 89] width 131 height 17
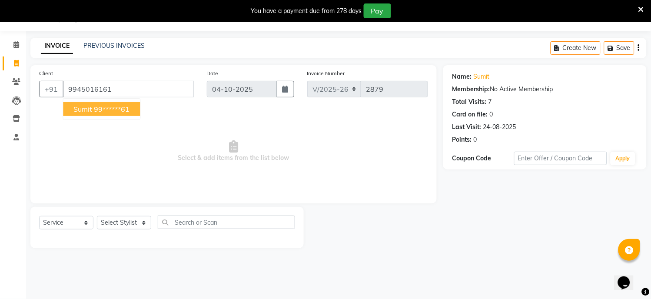
click at [90, 107] on span "Sumit" at bounding box center [82, 109] width 19 height 9
type input "99******61"
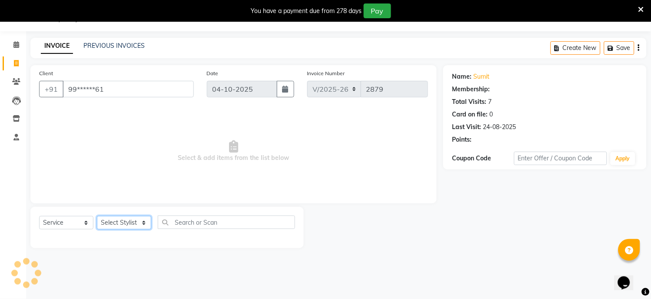
click at [124, 225] on select "Select Stylist [PERSON_NAME] Hriatpuii [PERSON_NAME] Kimi manager id [PERSON_NA…" at bounding box center [124, 222] width 54 height 13
select select "69730"
click at [97, 216] on select "Select Stylist [PERSON_NAME] Hriatpuii [PERSON_NAME] Kimi manager id [PERSON_NA…" at bounding box center [124, 222] width 54 height 13
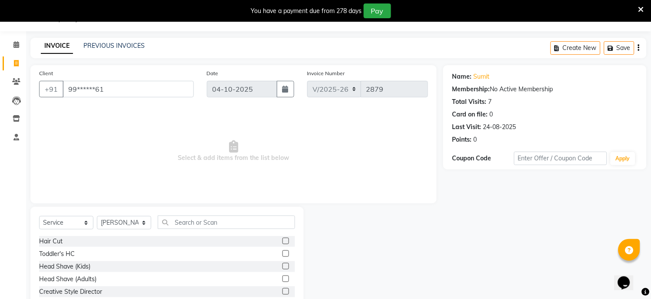
click at [283, 242] on label at bounding box center [286, 241] width 7 height 7
click at [283, 242] on input "checkbox" at bounding box center [286, 242] width 6 height 6
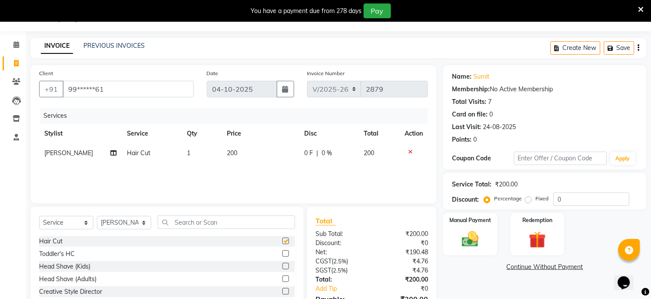
checkbox input "false"
click at [193, 224] on input "text" at bounding box center [226, 222] width 137 height 13
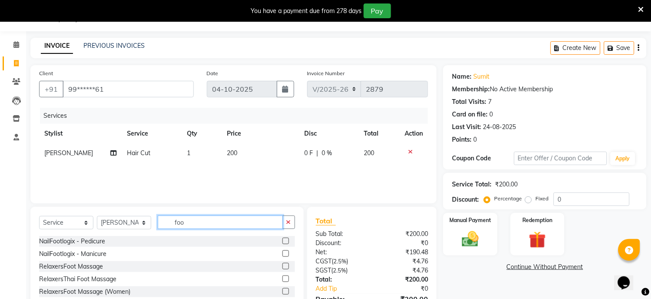
type input "foo"
click at [284, 267] on label at bounding box center [286, 266] width 7 height 7
click at [284, 267] on input "checkbox" at bounding box center [286, 267] width 6 height 6
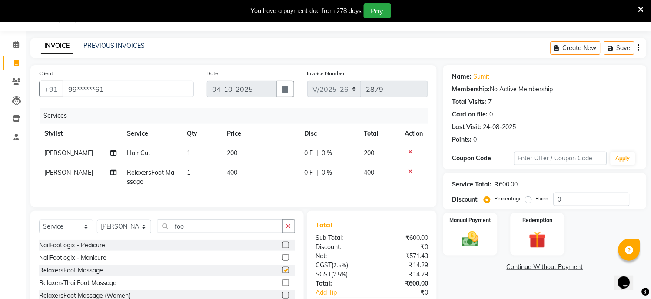
checkbox input "false"
click at [411, 150] on icon at bounding box center [410, 152] width 5 height 6
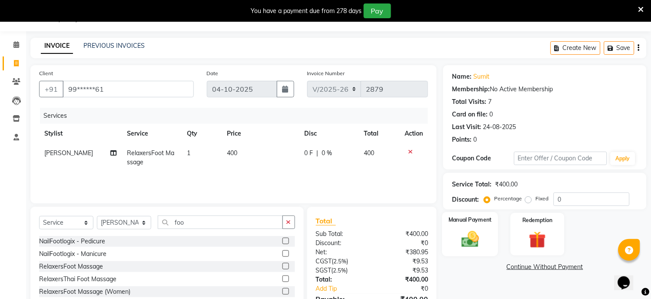
click at [470, 238] on img at bounding box center [470, 240] width 29 height 20
click at [515, 266] on span "CARD" at bounding box center [515, 268] width 19 height 10
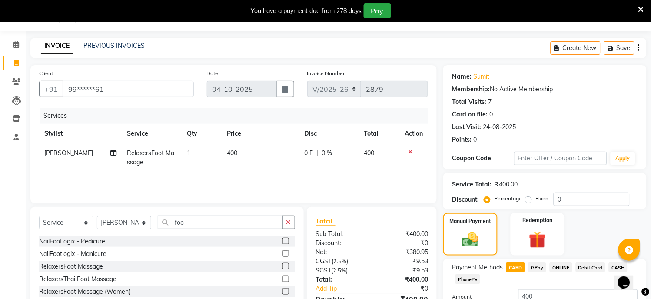
scroll to position [89, 0]
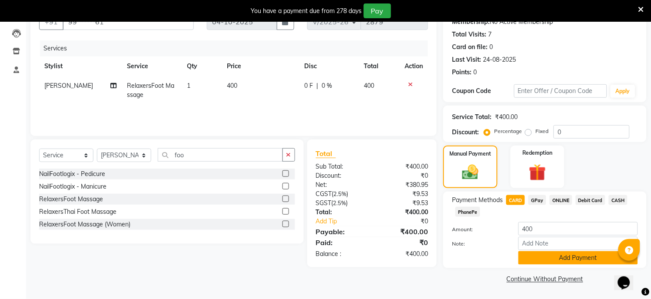
click at [572, 257] on button "Add Payment" at bounding box center [579, 257] width 120 height 13
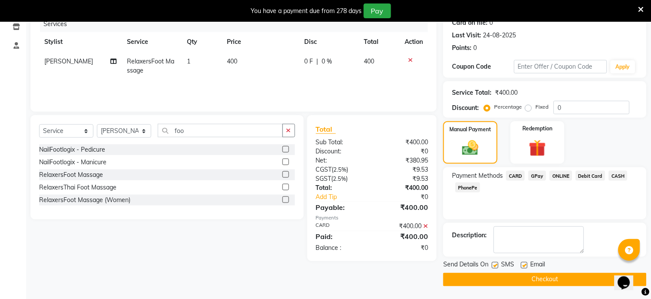
click at [547, 277] on button "Checkout" at bounding box center [544, 279] width 203 height 13
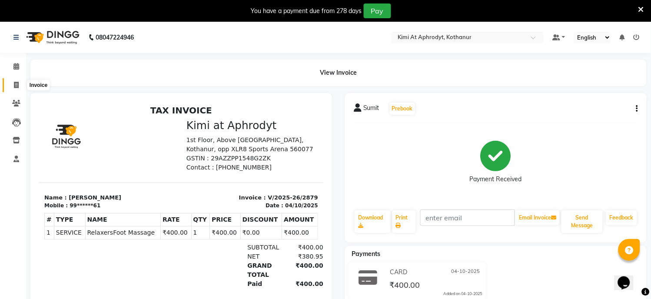
click at [14, 83] on icon at bounding box center [16, 85] width 5 height 7
select select "service"
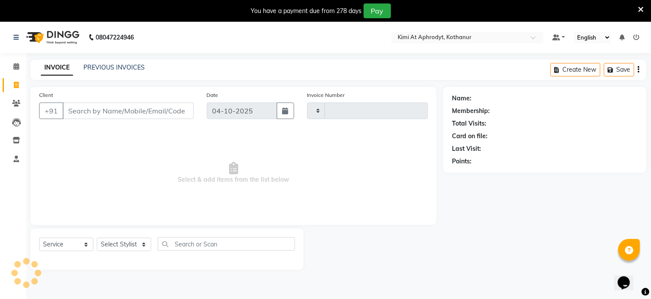
scroll to position [22, 0]
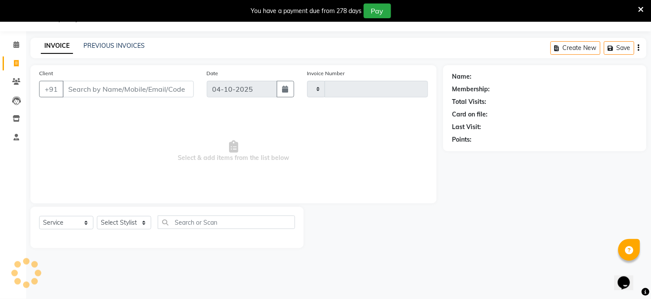
type input "2880"
select select "7401"
click at [78, 94] on input "Client" at bounding box center [128, 89] width 131 height 17
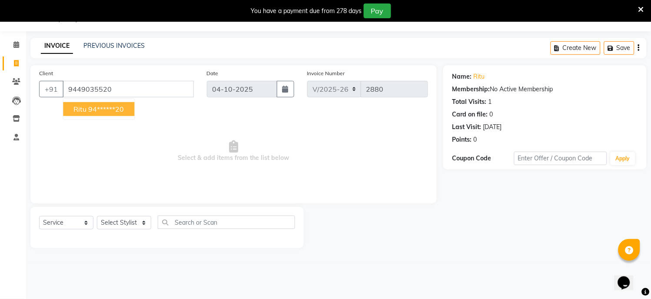
click at [119, 112] on ngb-highlight "94******20" at bounding box center [106, 109] width 36 height 9
type input "94******20"
click at [119, 112] on span "Select & add items from the list below" at bounding box center [233, 151] width 389 height 87
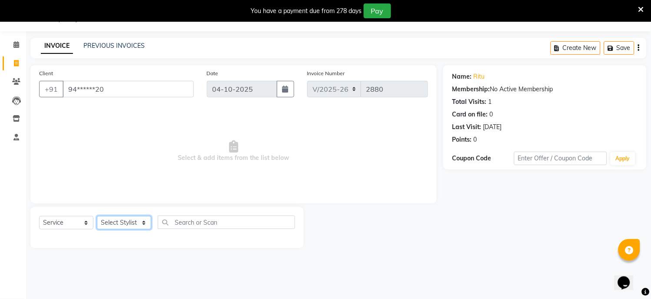
click at [132, 226] on select "Select Stylist [PERSON_NAME] Hriatpuii [PERSON_NAME] Kimi manager id [PERSON_NA…" at bounding box center [124, 222] width 54 height 13
select select "85520"
click at [97, 216] on select "Select Stylist [PERSON_NAME] Hriatpuii [PERSON_NAME] Kimi manager id [PERSON_NA…" at bounding box center [124, 222] width 54 height 13
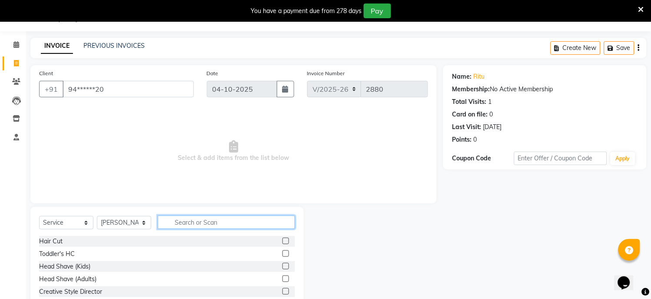
click at [202, 225] on input "text" at bounding box center [226, 222] width 137 height 13
type input "roo"
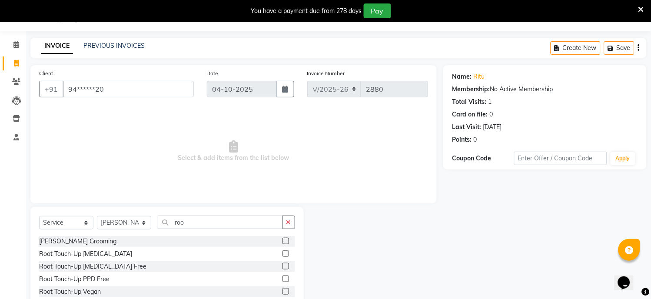
click at [283, 264] on label at bounding box center [286, 266] width 7 height 7
click at [283, 264] on input "checkbox" at bounding box center [286, 267] width 6 height 6
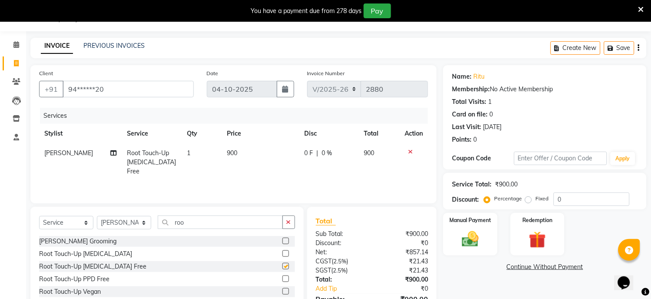
checkbox input "false"
click at [240, 153] on td "900" at bounding box center [260, 162] width 77 height 38
select select "85520"
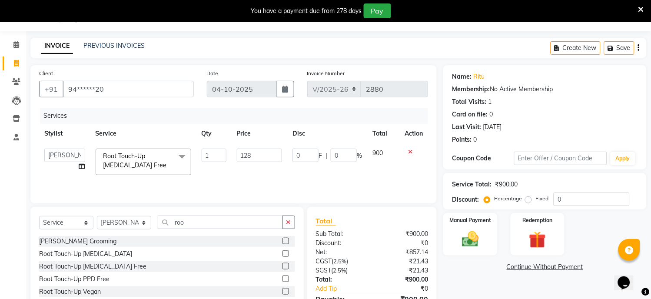
type input "1280"
click at [251, 172] on td "1280" at bounding box center [260, 161] width 56 height 37
select select "85520"
click at [134, 225] on select "Select Stylist [PERSON_NAME] Hriatpuii [PERSON_NAME] Kimi manager id [PERSON_NA…" at bounding box center [124, 222] width 54 height 13
select select "88070"
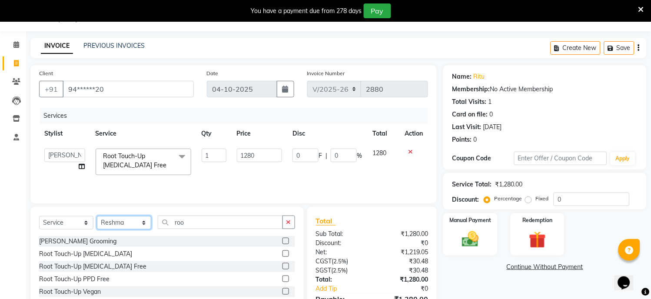
click at [97, 217] on select "Select Stylist [PERSON_NAME] Hriatpuii [PERSON_NAME] Kimi manager id [PERSON_NA…" at bounding box center [124, 222] width 54 height 13
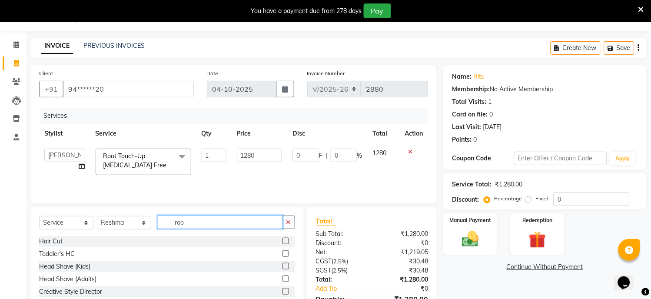
click at [198, 220] on input "roo" at bounding box center [220, 222] width 125 height 13
type input "r"
type input "de"
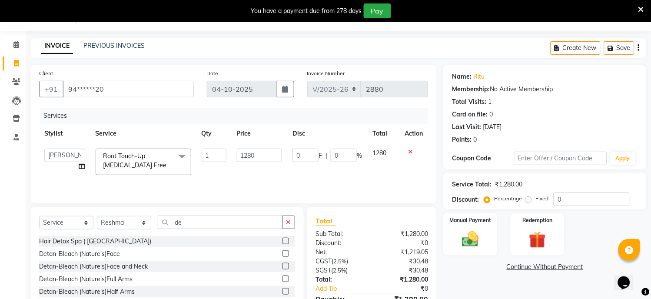
click at [283, 255] on label at bounding box center [286, 253] width 7 height 7
click at [283, 255] on input "checkbox" at bounding box center [286, 254] width 6 height 6
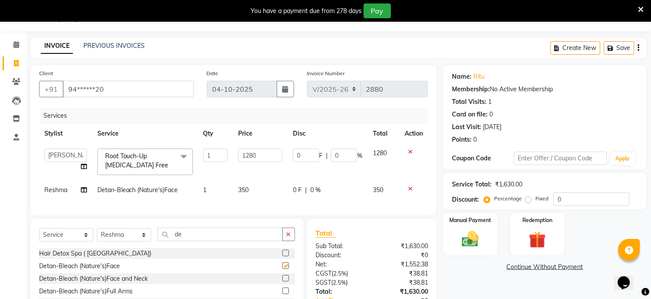
checkbox input "false"
click at [263, 190] on td "350" at bounding box center [260, 190] width 55 height 20
select select "88070"
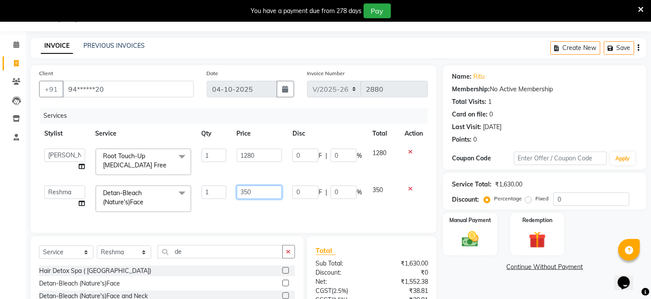
click at [264, 190] on input "350" at bounding box center [260, 192] width 46 height 13
type input "3"
type input "650"
click at [253, 218] on div "Client +91 94******20 Date [DATE] Invoice Number V/2025 V/[PHONE_NUMBER] Servic…" at bounding box center [233, 149] width 406 height 168
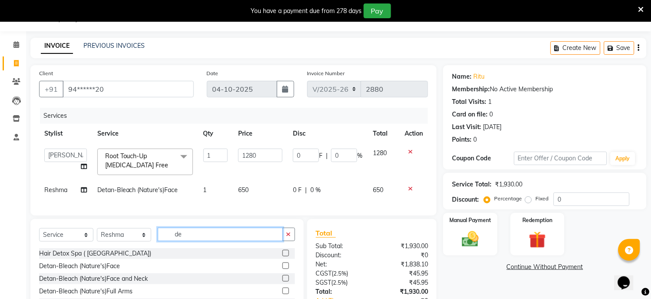
click at [190, 241] on input "de" at bounding box center [220, 234] width 125 height 13
type input "d"
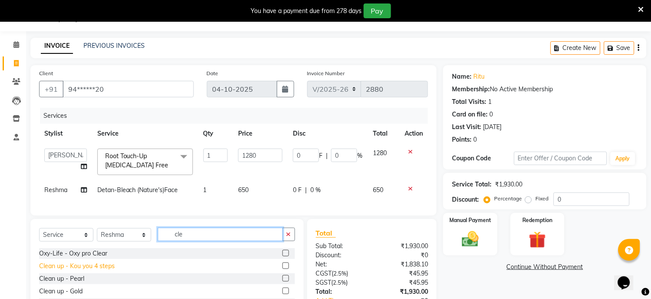
scroll to position [70, 0]
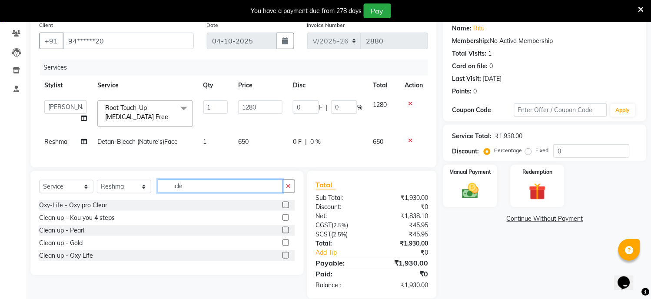
type input "cle"
click at [285, 233] on label at bounding box center [286, 230] width 7 height 7
click at [285, 233] on input "checkbox" at bounding box center [286, 231] width 6 height 6
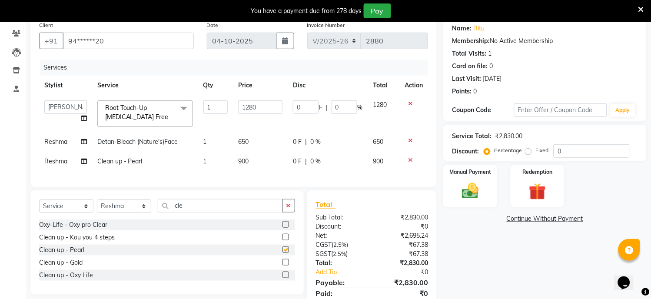
checkbox input "false"
click at [261, 162] on td "900" at bounding box center [260, 162] width 55 height 20
select select "88070"
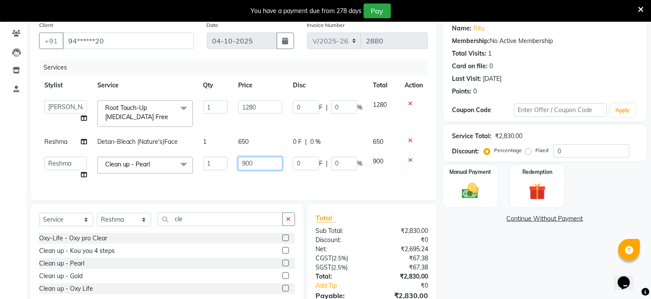
click at [261, 162] on input "900" at bounding box center [260, 163] width 44 height 13
type input "9"
type input "700"
click at [264, 188] on div "Client +91 94******20 Date [DATE] Invoice Number V/2025 V/[PHONE_NUMBER] Servic…" at bounding box center [233, 108] width 406 height 183
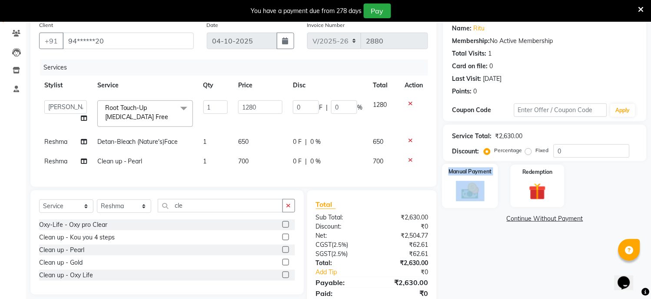
click at [475, 201] on div "Manual Payment" at bounding box center [471, 186] width 56 height 44
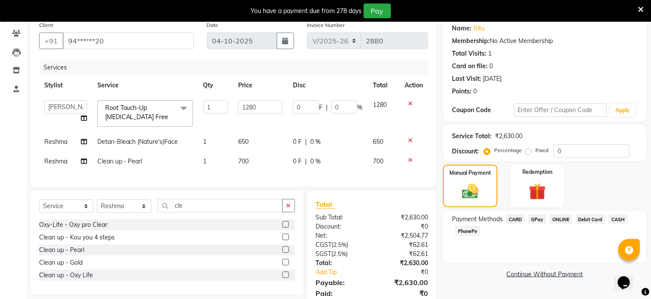
click at [518, 220] on span "CARD" at bounding box center [515, 219] width 19 height 10
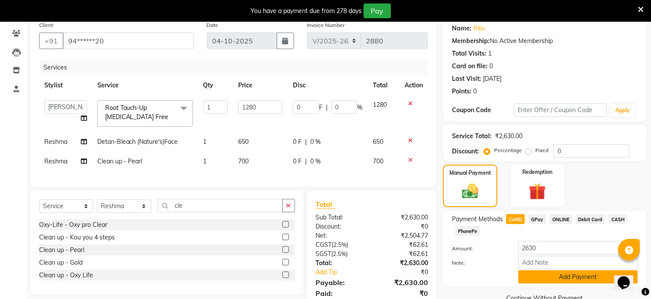
click at [537, 278] on button "Add Payment" at bounding box center [579, 276] width 120 height 13
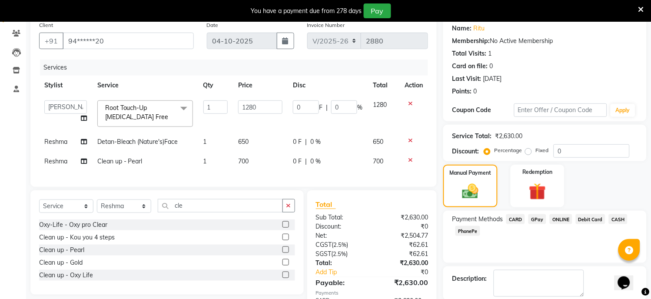
scroll to position [128, 0]
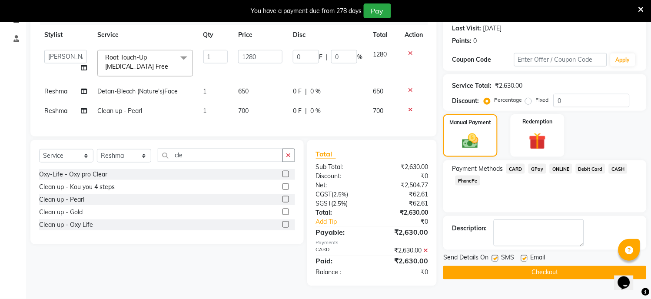
click at [535, 270] on button "Checkout" at bounding box center [544, 272] width 203 height 13
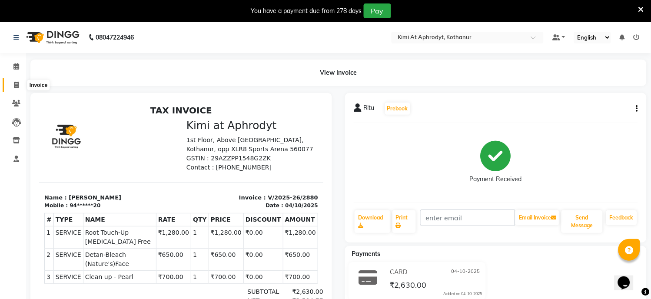
click at [16, 81] on span at bounding box center [16, 85] width 15 height 10
select select "service"
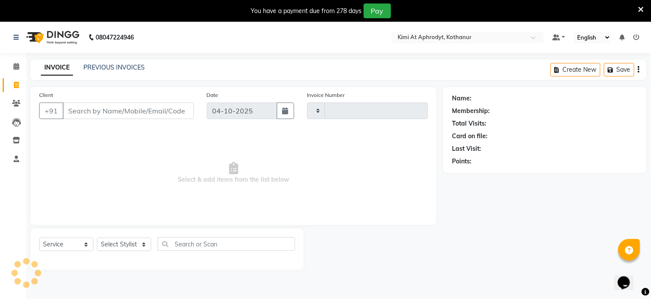
scroll to position [22, 0]
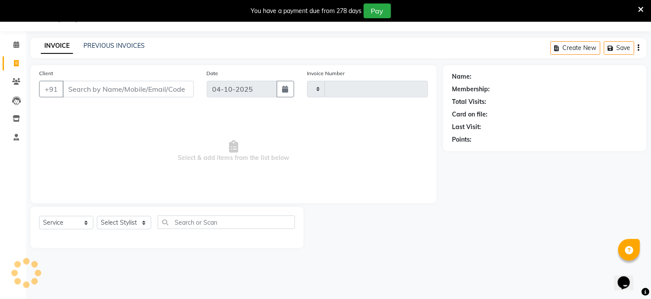
click at [77, 90] on input "Client" at bounding box center [128, 89] width 131 height 17
type input "2881"
select select "7401"
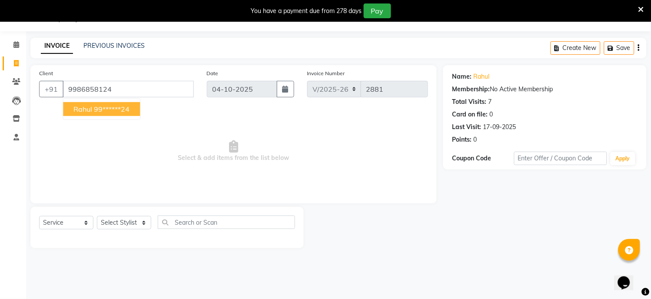
click at [94, 110] on ngb-highlight "99******24" at bounding box center [112, 109] width 36 height 9
type input "99******24"
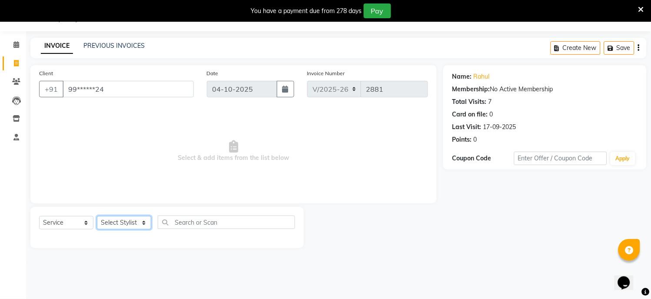
click at [127, 223] on select "Select Stylist [PERSON_NAME] Hriatpuii [PERSON_NAME] Kimi manager id [PERSON_NA…" at bounding box center [124, 222] width 54 height 13
select select "69728"
click at [97, 216] on select "Select Stylist [PERSON_NAME] Hriatpuii [PERSON_NAME] Kimi manager id [PERSON_NA…" at bounding box center [124, 222] width 54 height 13
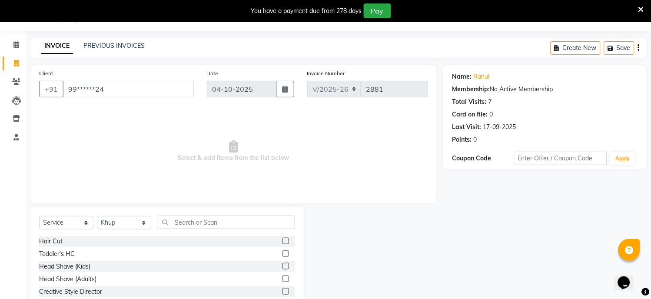
click at [283, 241] on label at bounding box center [286, 241] width 7 height 7
click at [283, 241] on input "checkbox" at bounding box center [286, 242] width 6 height 6
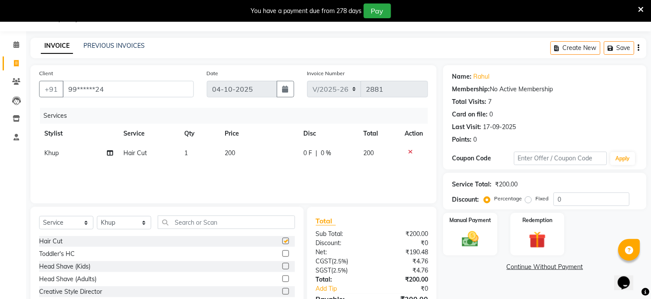
checkbox input "false"
click at [230, 228] on input "text" at bounding box center [226, 222] width 137 height 13
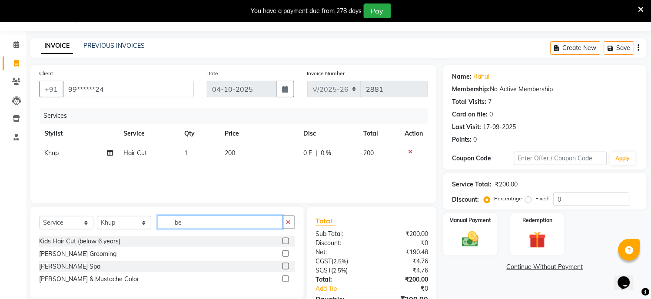
type input "be"
click at [286, 253] on label at bounding box center [286, 253] width 7 height 7
click at [286, 253] on input "checkbox" at bounding box center [286, 254] width 6 height 6
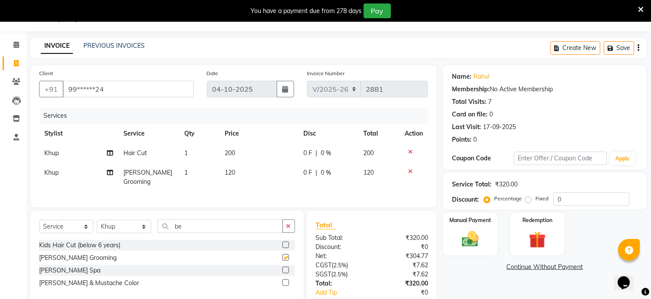
checkbox input "false"
click at [475, 236] on img at bounding box center [470, 240] width 29 height 20
click at [517, 267] on span "CARD" at bounding box center [515, 268] width 19 height 10
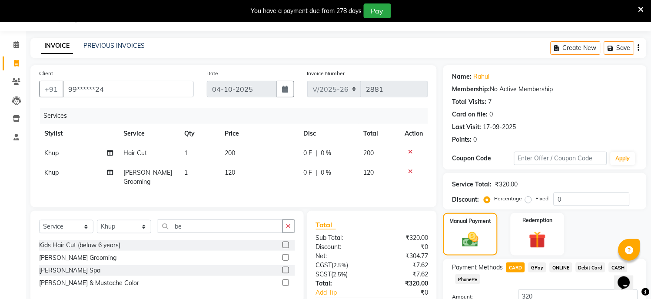
scroll to position [89, 0]
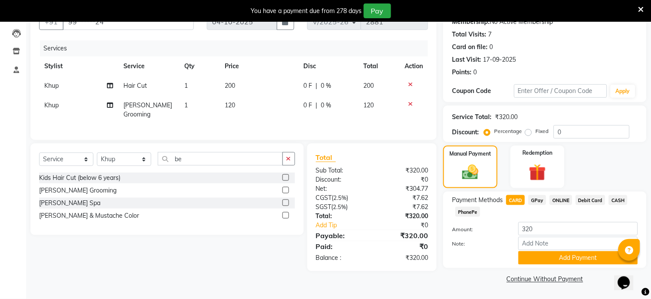
click at [555, 250] on div "Note:" at bounding box center [545, 244] width 199 height 15
click at [557, 258] on button "Add Payment" at bounding box center [579, 257] width 120 height 13
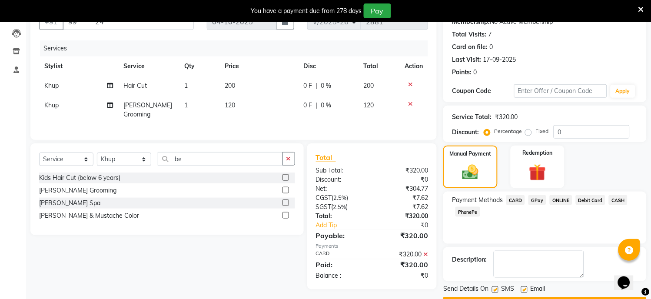
scroll to position [113, 0]
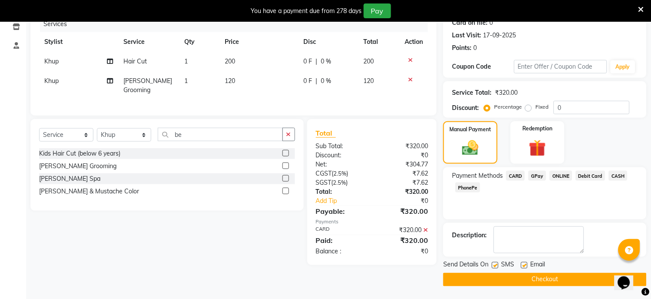
click at [546, 279] on button "Checkout" at bounding box center [544, 279] width 203 height 13
click at [546, 279] on div "Checkout" at bounding box center [544, 279] width 203 height 13
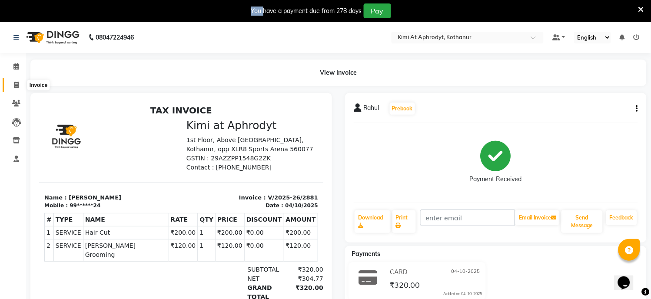
click at [15, 88] on icon at bounding box center [16, 85] width 5 height 7
select select "service"
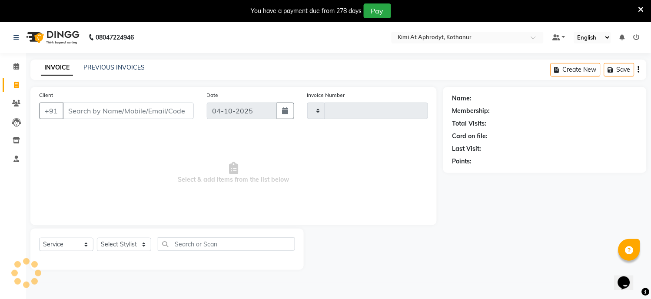
scroll to position [22, 0]
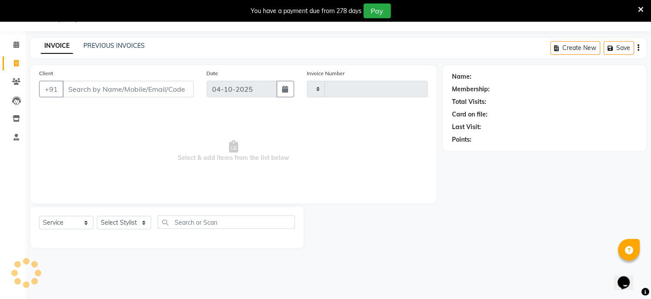
type input "2882"
select select "7401"
click at [85, 93] on input "Client" at bounding box center [128, 89] width 131 height 17
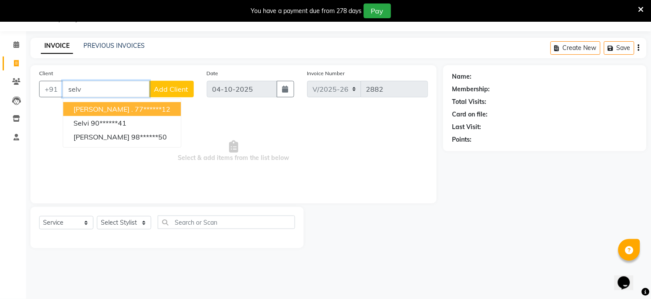
click at [135, 107] on ngb-highlight "77******12" at bounding box center [153, 109] width 36 height 9
type input "77******12"
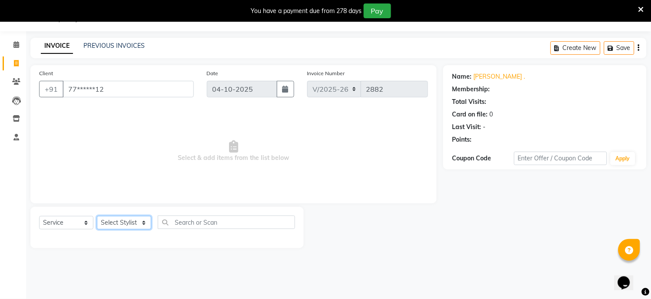
click at [125, 226] on select "Select Stylist [PERSON_NAME] Hriatpuii [PERSON_NAME] Kimi manager id [PERSON_NA…" at bounding box center [124, 222] width 54 height 13
select select "69729"
click at [97, 216] on select "Select Stylist [PERSON_NAME] Hriatpuii [PERSON_NAME] Kimi manager id [PERSON_NA…" at bounding box center [124, 222] width 54 height 13
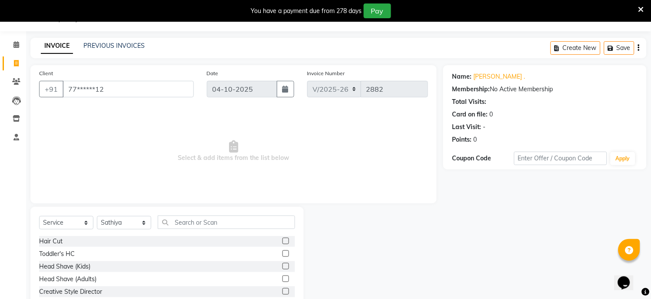
click at [283, 242] on label at bounding box center [286, 241] width 7 height 7
click at [283, 242] on input "checkbox" at bounding box center [286, 242] width 6 height 6
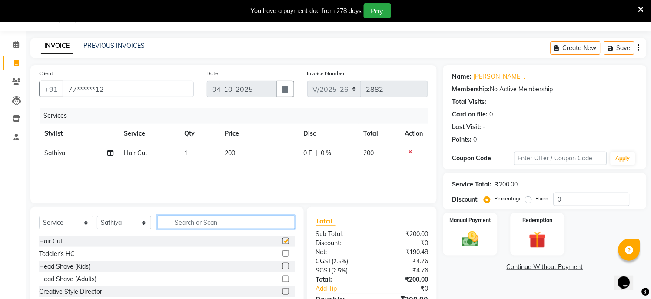
click at [216, 218] on input "text" at bounding box center [226, 222] width 137 height 13
checkbox input "false"
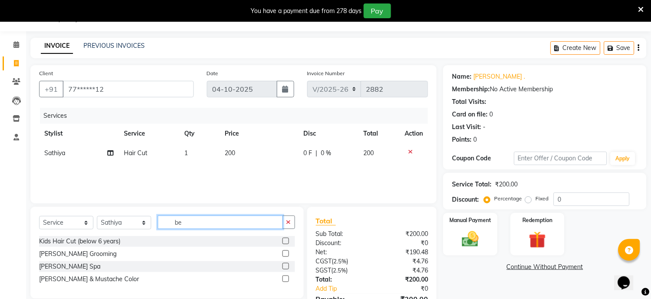
type input "be"
click at [288, 255] on label at bounding box center [286, 253] width 7 height 7
click at [288, 255] on input "checkbox" at bounding box center [286, 254] width 6 height 6
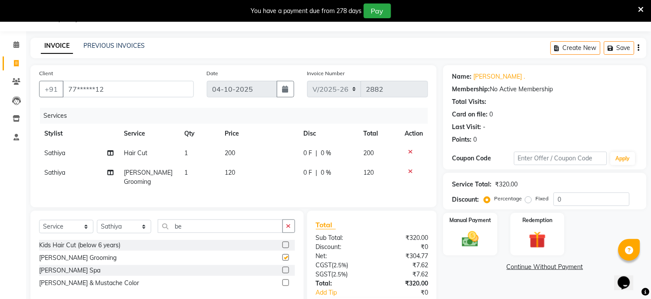
checkbox input "false"
click at [467, 242] on img at bounding box center [470, 240] width 29 height 20
click at [514, 270] on span "CARD" at bounding box center [515, 268] width 19 height 10
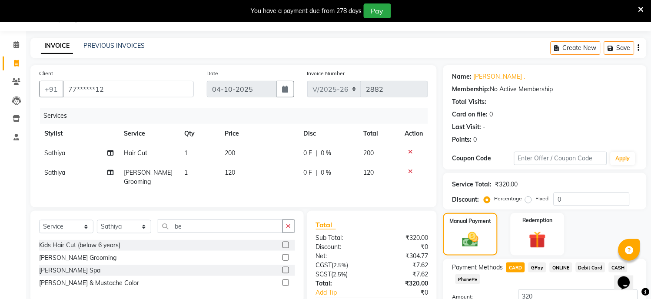
scroll to position [89, 0]
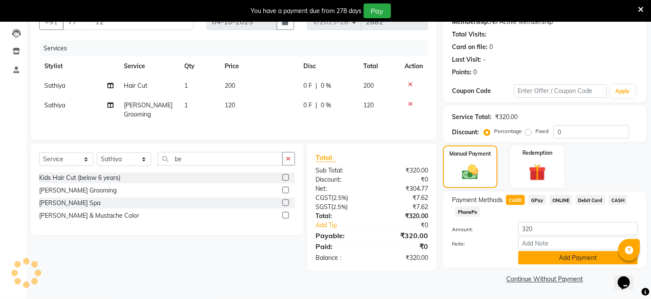
click at [554, 260] on button "Add Payment" at bounding box center [579, 257] width 120 height 13
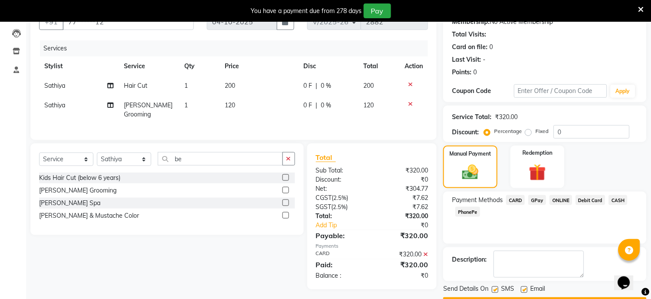
scroll to position [113, 0]
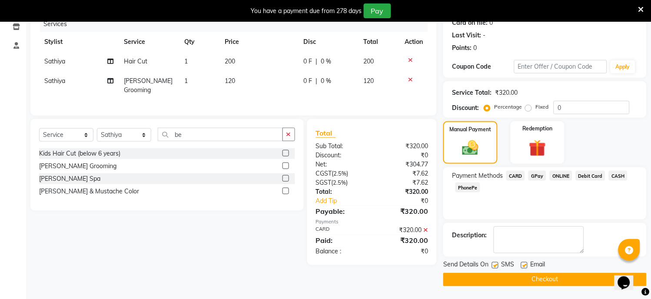
click at [546, 278] on button "Checkout" at bounding box center [544, 279] width 203 height 13
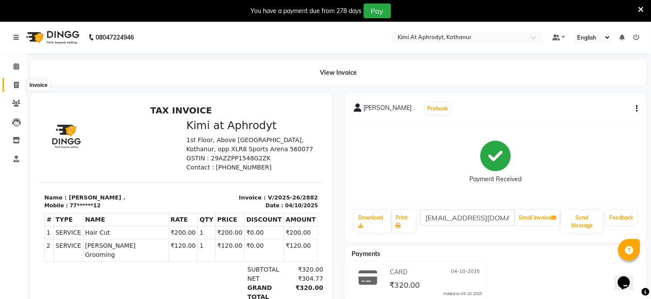
click at [16, 86] on icon at bounding box center [16, 85] width 5 height 7
select select "7401"
select select "service"
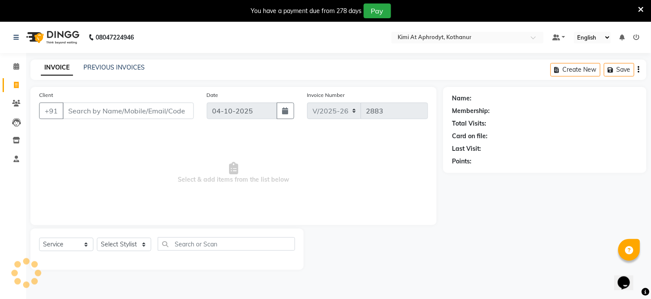
scroll to position [22, 0]
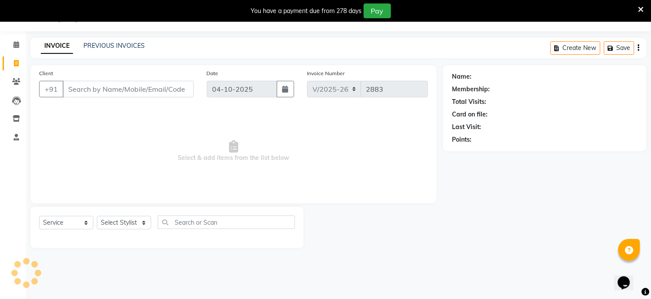
click at [87, 92] on input "Client" at bounding box center [128, 89] width 131 height 17
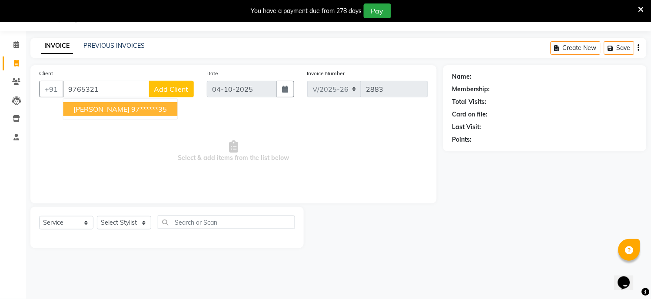
click at [131, 111] on ngb-highlight "97******35" at bounding box center [149, 109] width 36 height 9
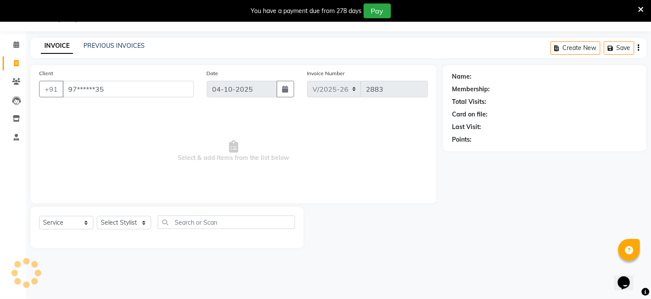
type input "97******35"
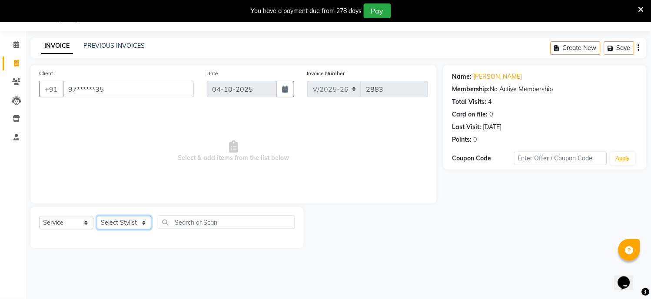
click at [131, 221] on select "Select Stylist [PERSON_NAME] Hriatpuii [PERSON_NAME] Kimi manager id [PERSON_NA…" at bounding box center [124, 222] width 54 height 13
select select "69729"
click at [97, 216] on select "Select Stylist [PERSON_NAME] Hriatpuii [PERSON_NAME] Kimi manager id [PERSON_NA…" at bounding box center [124, 222] width 54 height 13
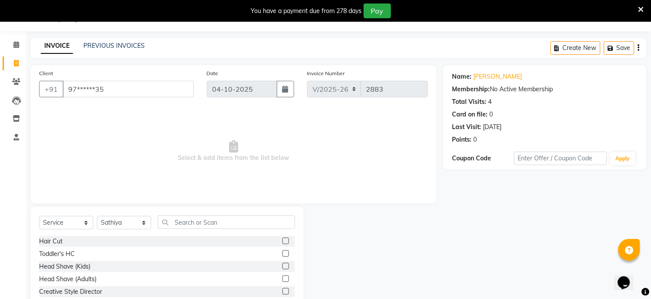
click at [283, 241] on label at bounding box center [286, 241] width 7 height 7
click at [283, 241] on input "checkbox" at bounding box center [286, 242] width 6 height 6
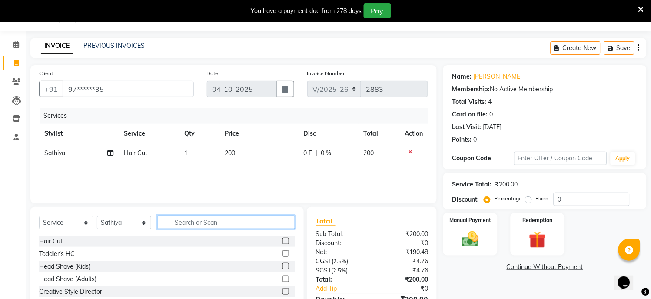
checkbox input "false"
click at [216, 227] on input "text" at bounding box center [226, 222] width 137 height 13
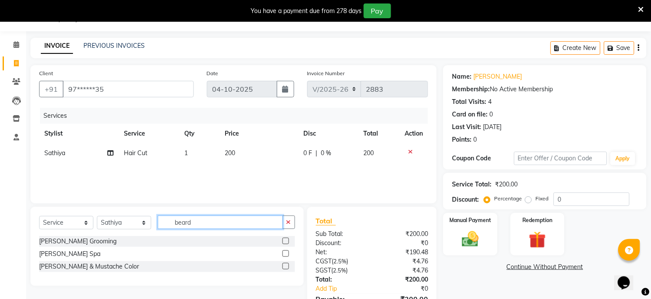
type input "beard"
click at [287, 241] on label at bounding box center [286, 241] width 7 height 7
click at [287, 241] on input "checkbox" at bounding box center [286, 242] width 6 height 6
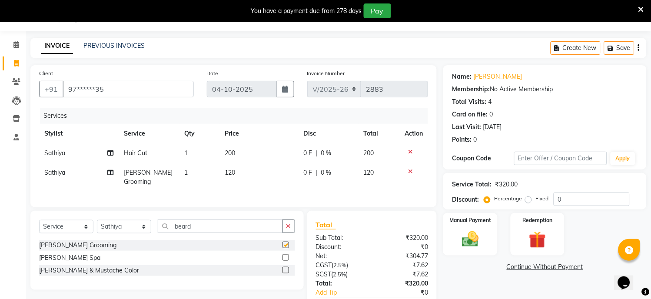
checkbox input "false"
click at [475, 252] on div "Manual Payment" at bounding box center [471, 234] width 56 height 44
click at [538, 270] on span "GPay" at bounding box center [538, 268] width 18 height 10
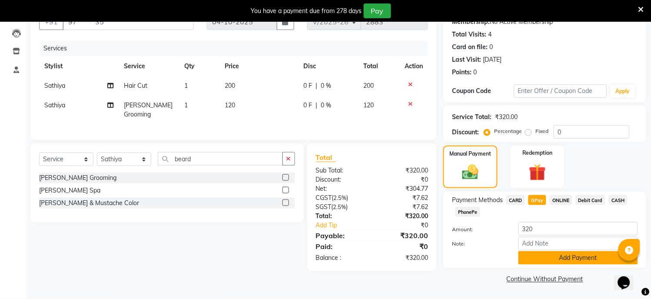
click at [549, 258] on button "Add Payment" at bounding box center [579, 257] width 120 height 13
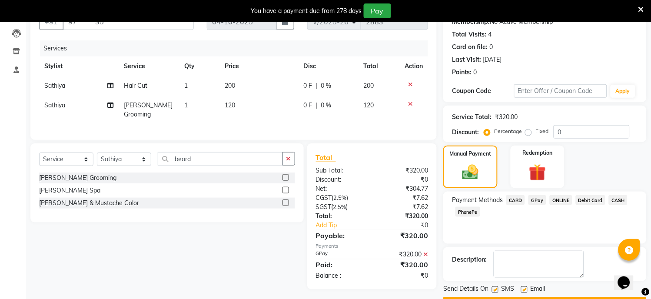
scroll to position [113, 0]
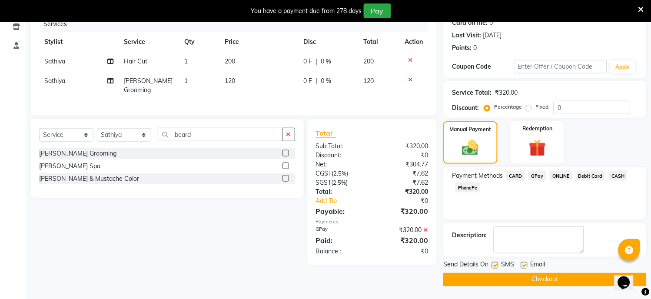
click at [543, 276] on button "Checkout" at bounding box center [544, 279] width 203 height 13
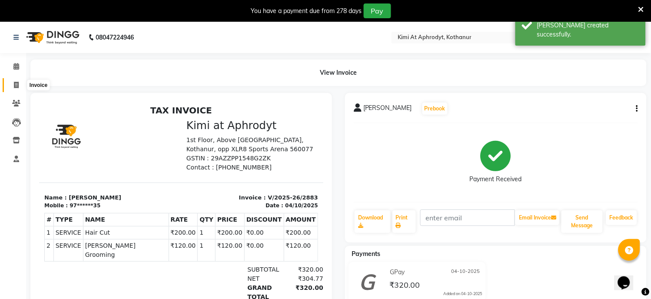
click at [16, 86] on icon at bounding box center [16, 85] width 5 height 7
select select "7401"
select select "service"
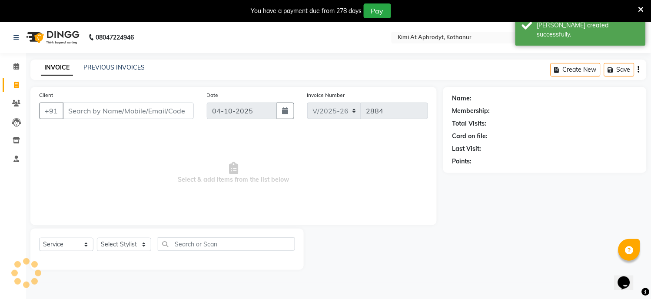
scroll to position [22, 0]
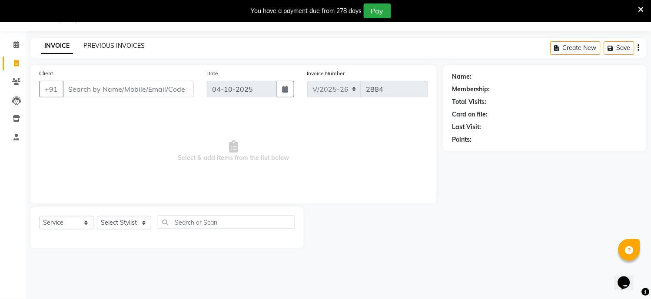
click at [118, 43] on link "PREVIOUS INVOICES" at bounding box center [113, 46] width 61 height 8
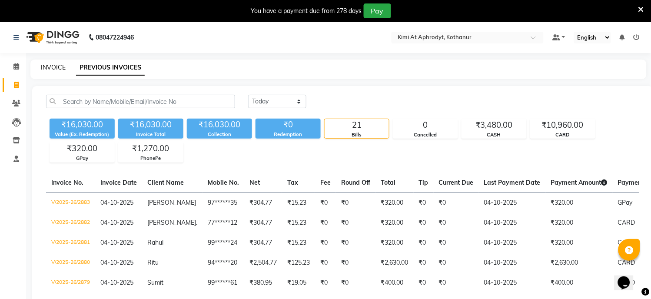
click at [57, 64] on link "INVOICE" at bounding box center [53, 67] width 25 height 8
select select "7401"
select select "service"
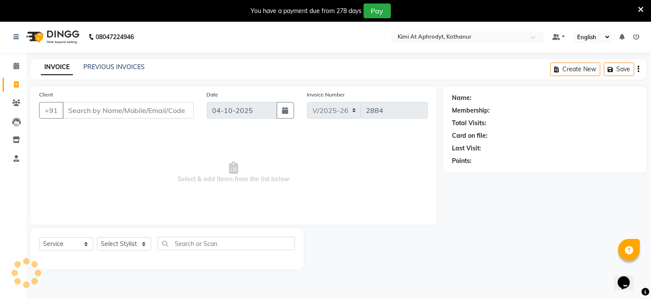
scroll to position [22, 0]
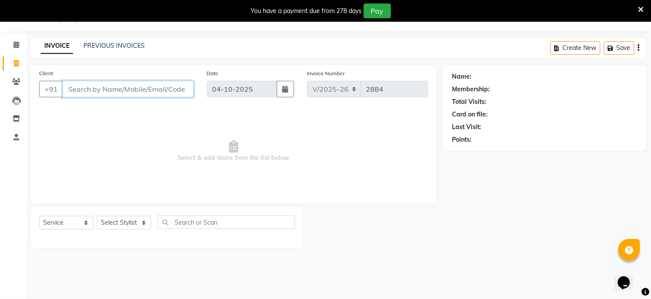
click at [101, 90] on input "Client" at bounding box center [128, 89] width 131 height 17
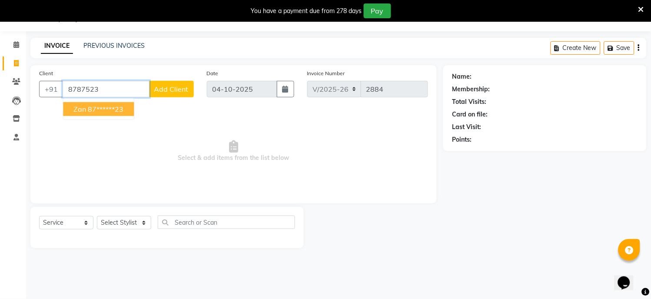
click at [117, 107] on ngb-highlight "87******23" at bounding box center [106, 109] width 36 height 9
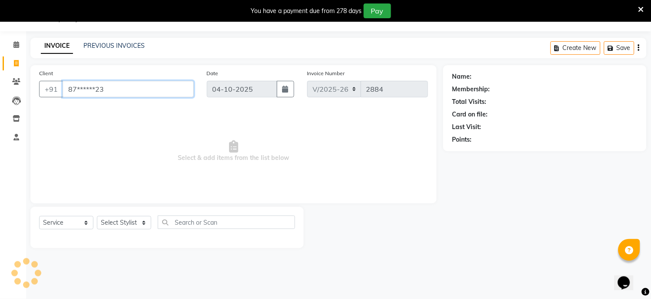
type input "87******23"
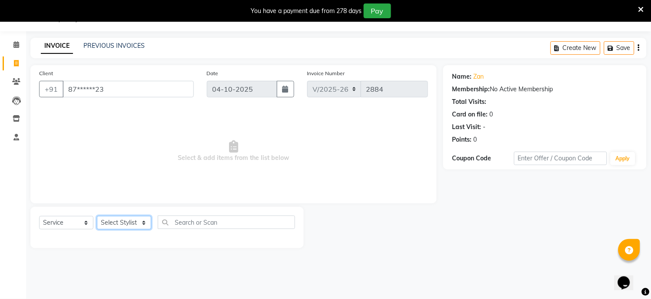
click at [128, 223] on select "Select Stylist [PERSON_NAME] Hriatpuii [PERSON_NAME] Kimi manager id [PERSON_NA…" at bounding box center [124, 222] width 54 height 13
select select "88071"
click at [97, 216] on select "Select Stylist [PERSON_NAME] Hriatpuii [PERSON_NAME] Kimi manager id [PERSON_NA…" at bounding box center [124, 222] width 54 height 13
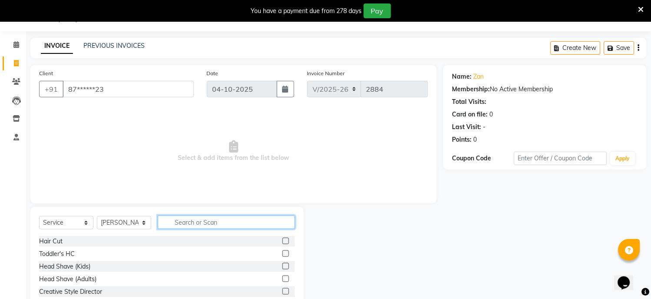
click at [200, 227] on input "text" at bounding box center [226, 222] width 137 height 13
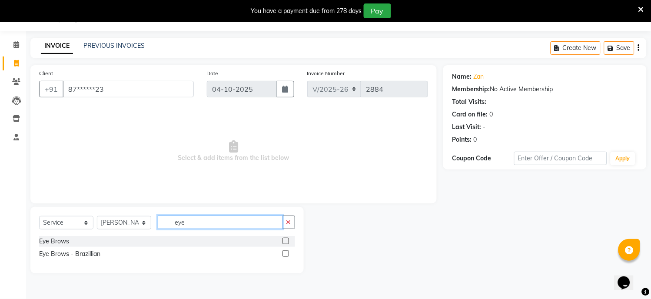
type input "eye"
click at [284, 241] on label at bounding box center [286, 241] width 7 height 7
click at [284, 241] on input "checkbox" at bounding box center [286, 242] width 6 height 6
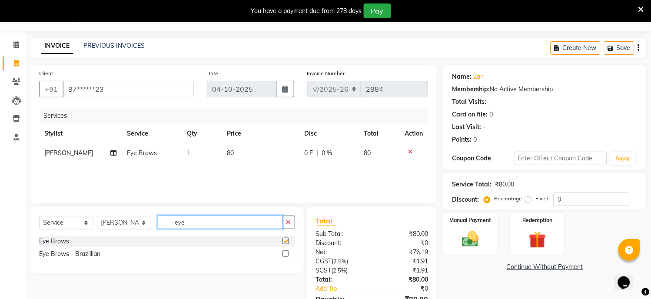
click at [232, 229] on div "Select Service Product Membership Package Voucher Prepaid Gift Card Select Styl…" at bounding box center [167, 226] width 256 height 20
checkbox input "false"
type input "e"
type input "upp"
click at [287, 241] on label at bounding box center [286, 241] width 7 height 7
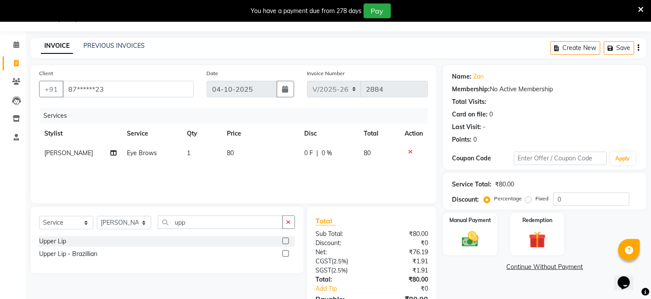
click at [287, 241] on input "checkbox" at bounding box center [286, 242] width 6 height 6
checkbox input "false"
click at [230, 170] on span "30" at bounding box center [230, 173] width 7 height 8
select select "88071"
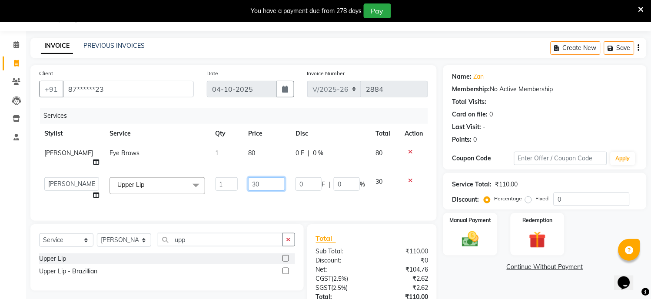
click at [248, 177] on input "30" at bounding box center [266, 183] width 37 height 13
type input "50"
click at [272, 193] on div "Services Stylist Service Qty Price Disc Total Action [PERSON_NAME] Eye Brows 1 …" at bounding box center [233, 160] width 389 height 104
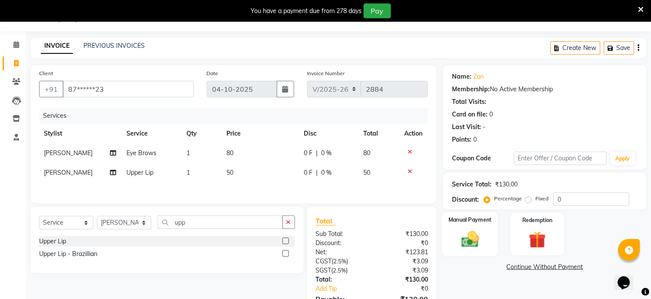
click at [473, 246] on img at bounding box center [470, 240] width 29 height 20
click at [540, 267] on span "GPay" at bounding box center [538, 268] width 18 height 10
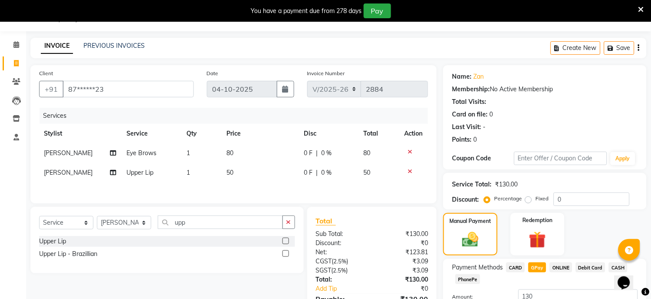
scroll to position [89, 0]
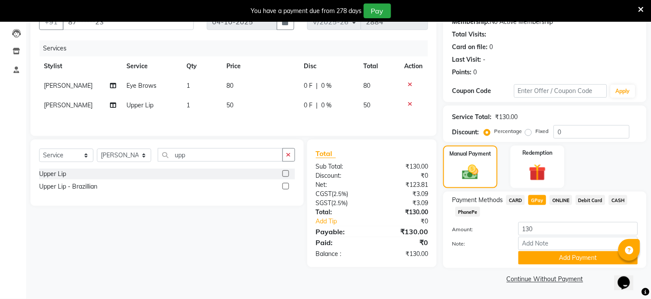
click at [469, 213] on span "PhonePe" at bounding box center [468, 212] width 25 height 10
click at [562, 259] on button "Add Payment" at bounding box center [579, 257] width 120 height 13
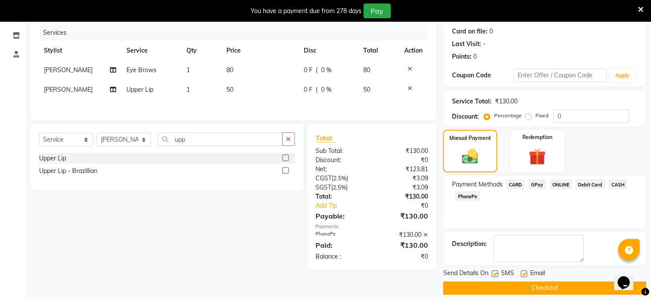
scroll to position [113, 0]
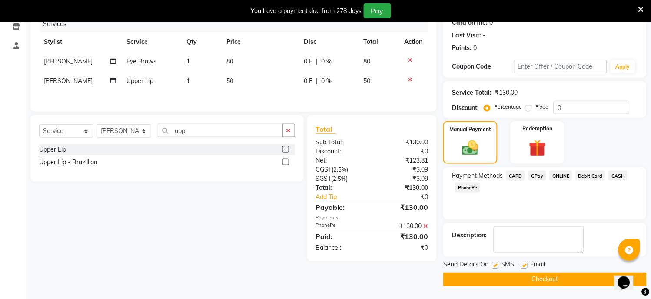
click at [545, 277] on button "Checkout" at bounding box center [544, 279] width 203 height 13
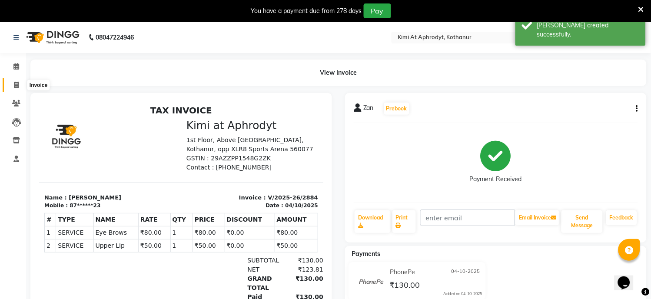
click at [19, 87] on span at bounding box center [16, 85] width 15 height 10
select select "7401"
select select "service"
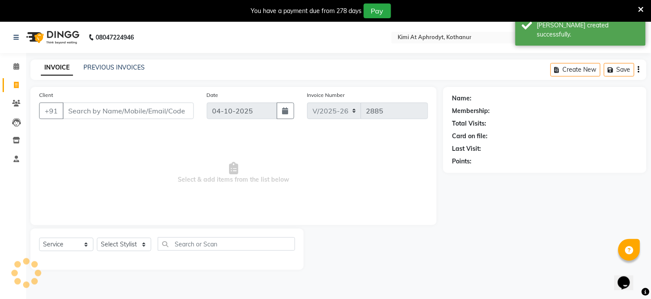
scroll to position [22, 0]
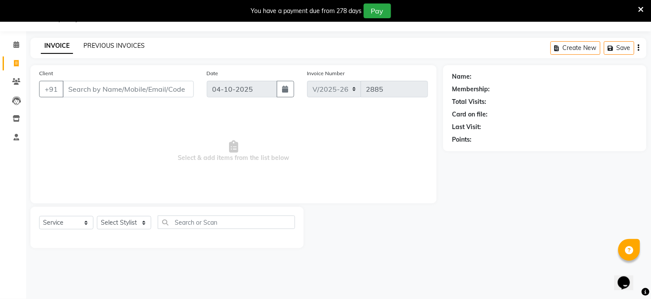
click at [124, 42] on link "PREVIOUS INVOICES" at bounding box center [113, 46] width 61 height 8
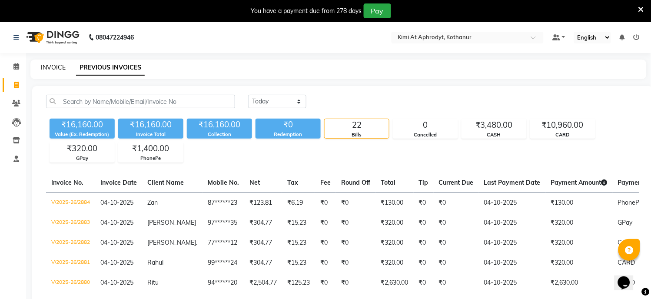
click at [59, 65] on link "INVOICE" at bounding box center [53, 67] width 25 height 8
select select "7401"
select select "service"
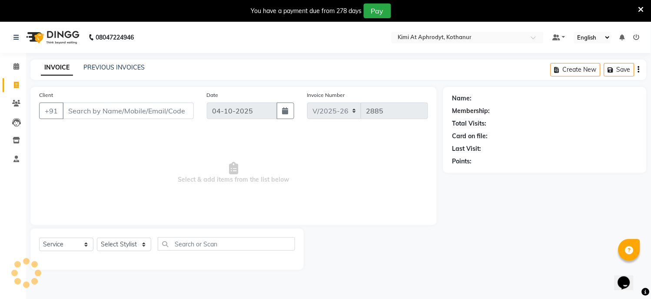
scroll to position [22, 0]
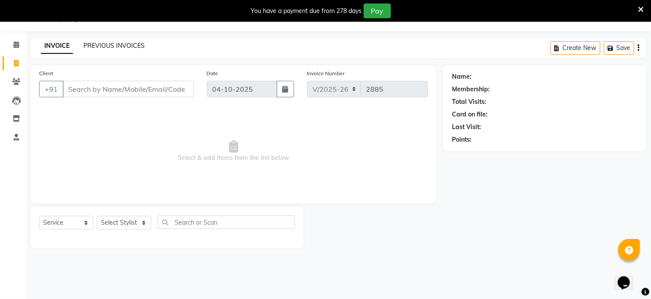
click at [111, 44] on link "PREVIOUS INVOICES" at bounding box center [113, 46] width 61 height 8
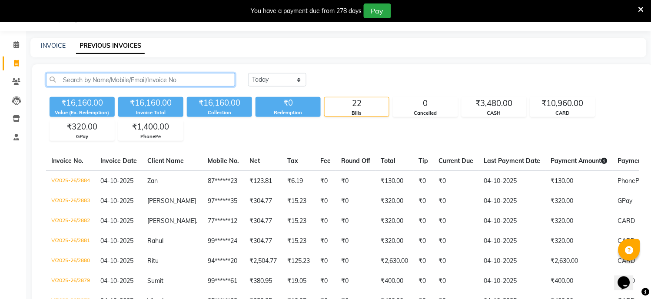
click at [132, 80] on input "text" at bounding box center [140, 79] width 189 height 13
click at [156, 79] on input "[PERSON_NAME]" at bounding box center [140, 79] width 189 height 13
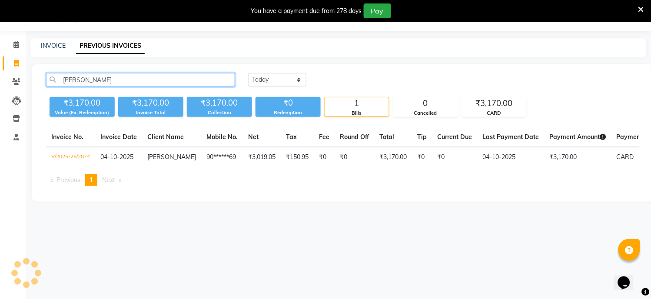
type input "[PERSON_NAME]"
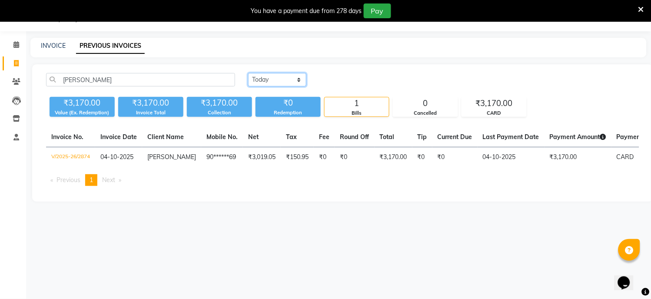
click at [256, 83] on select "[DATE] [DATE] Custom Range" at bounding box center [277, 79] width 58 height 13
select select "range"
click at [248, 73] on select "[DATE] [DATE] Custom Range" at bounding box center [277, 79] width 58 height 13
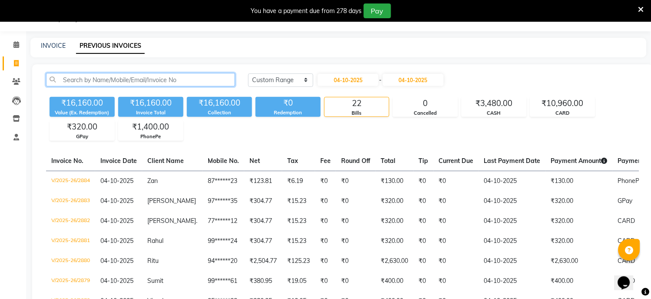
click at [175, 77] on input "text" at bounding box center [140, 79] width 189 height 13
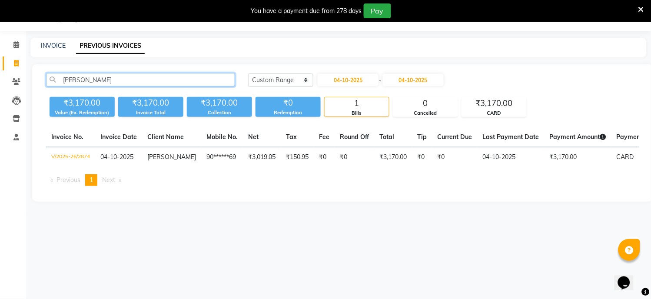
click at [106, 79] on input "[PERSON_NAME]" at bounding box center [140, 79] width 189 height 13
type input "s"
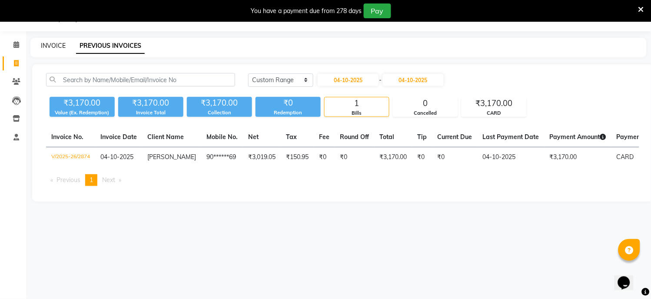
click at [58, 43] on link "INVOICE" at bounding box center [53, 46] width 25 height 8
select select "7401"
select select "service"
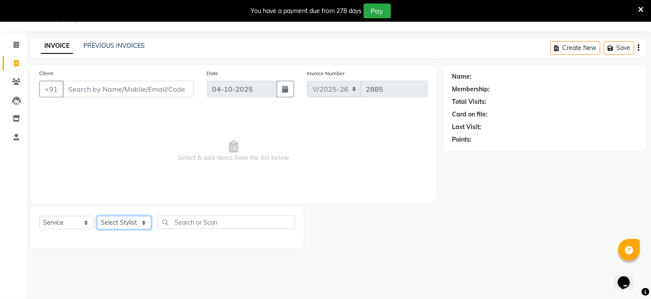
click at [106, 218] on select "Select Stylist [PERSON_NAME] Hriatpuii [PERSON_NAME] Kimi manager id [PERSON_NA…" at bounding box center [124, 222] width 54 height 13
select select "88405"
click at [97, 216] on select "Select Stylist [PERSON_NAME] Hriatpuii [PERSON_NAME] Kimi manager id [PERSON_NA…" at bounding box center [124, 222] width 54 height 13
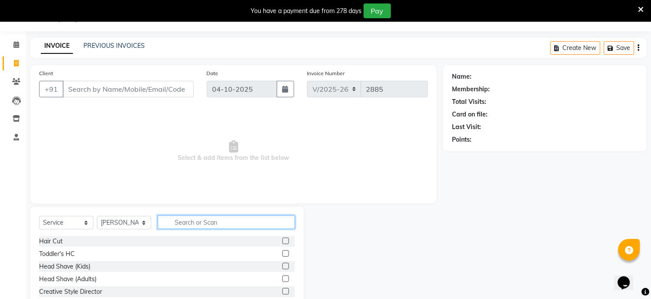
click at [183, 224] on input "text" at bounding box center [226, 222] width 137 height 13
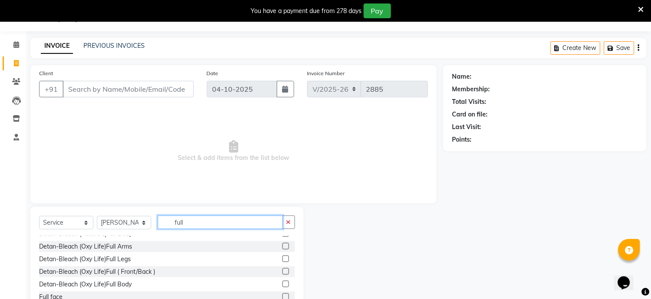
scroll to position [140, 0]
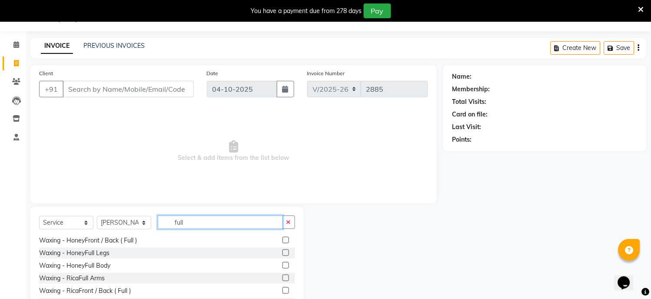
type input "full"
click at [283, 276] on label at bounding box center [286, 278] width 7 height 7
click at [283, 276] on input "checkbox" at bounding box center [286, 279] width 6 height 6
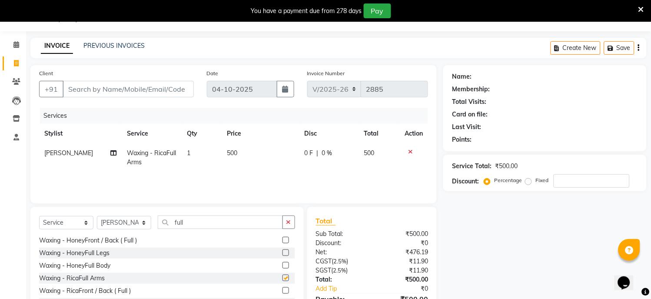
checkbox input "false"
click at [210, 224] on input "full" at bounding box center [220, 222] width 125 height 13
type input "f"
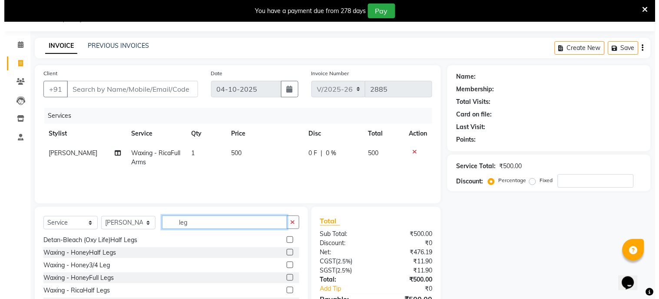
scroll to position [70, 0]
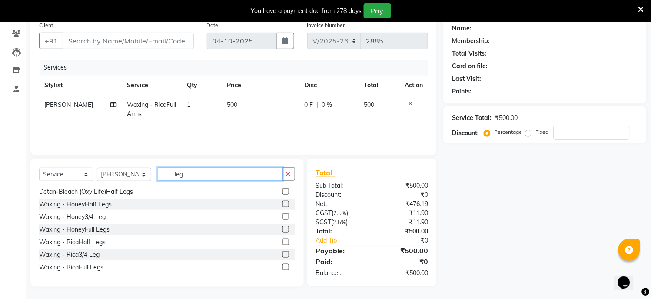
type input "leg"
click at [283, 242] on label at bounding box center [286, 242] width 7 height 7
click at [283, 242] on input "checkbox" at bounding box center [286, 243] width 6 height 6
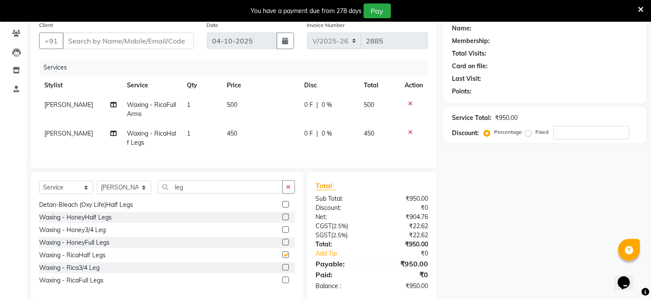
checkbox input "false"
click at [283, 233] on label at bounding box center [286, 229] width 7 height 7
click at [283, 233] on input "checkbox" at bounding box center [286, 230] width 6 height 6
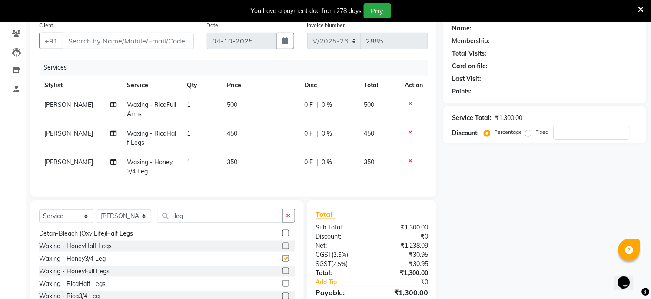
checkbox input "false"
click at [409, 129] on icon at bounding box center [410, 132] width 5 height 6
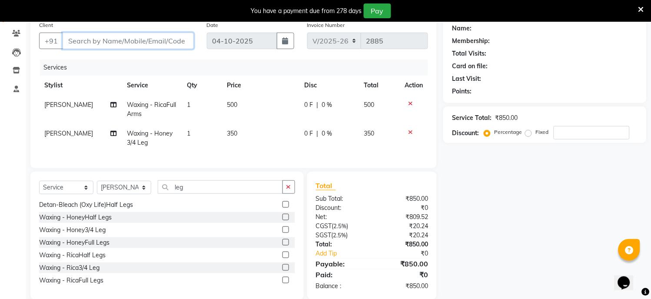
click at [91, 37] on input "Client" at bounding box center [128, 41] width 131 height 17
type input "7"
type input "0"
type input "7204104517"
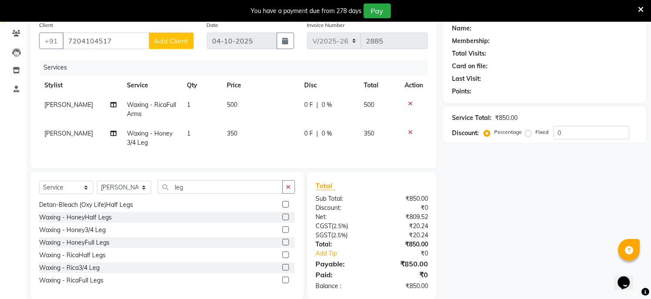
click at [283, 271] on label at bounding box center [286, 267] width 7 height 7
click at [283, 271] on input "checkbox" at bounding box center [286, 268] width 6 height 6
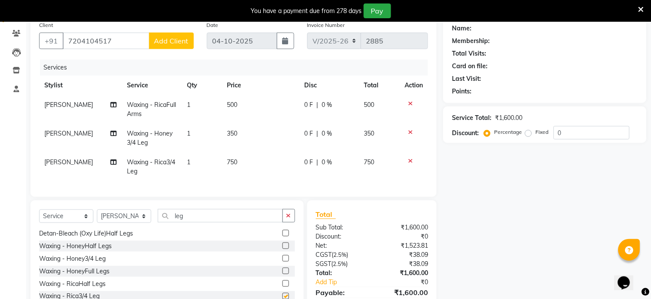
checkbox input "false"
click at [408, 133] on icon at bounding box center [410, 132] width 5 height 6
click at [408, 158] on icon at bounding box center [410, 161] width 5 height 6
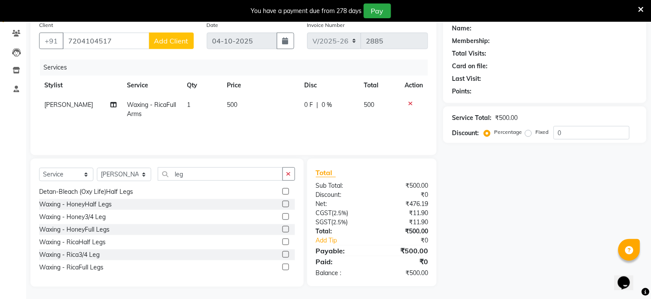
click at [410, 103] on icon at bounding box center [410, 103] width 5 height 6
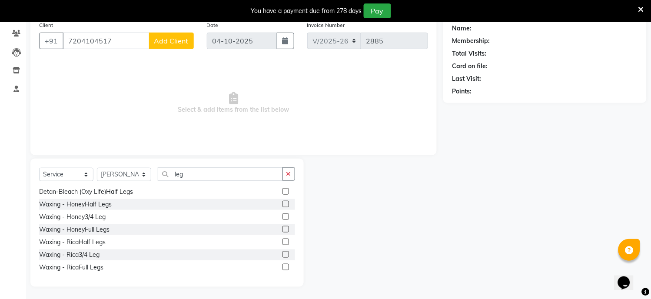
click at [176, 41] on span "Add Client" at bounding box center [171, 41] width 34 height 9
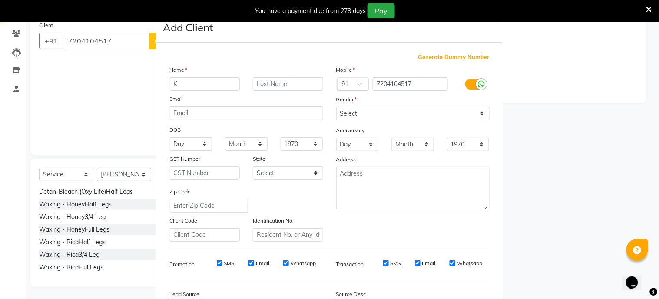
type input "K"
type input "o"
click at [185, 87] on input "K" at bounding box center [205, 83] width 70 height 13
type input "[PERSON_NAME]"
click at [355, 111] on select "Select [DEMOGRAPHIC_DATA] [DEMOGRAPHIC_DATA] Other Prefer Not To Say" at bounding box center [412, 113] width 153 height 13
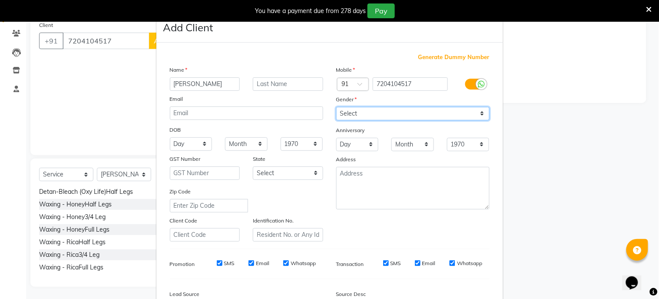
select select "[DEMOGRAPHIC_DATA]"
click at [336, 107] on select "Select [DEMOGRAPHIC_DATA] [DEMOGRAPHIC_DATA] Other Prefer Not To Say" at bounding box center [412, 113] width 153 height 13
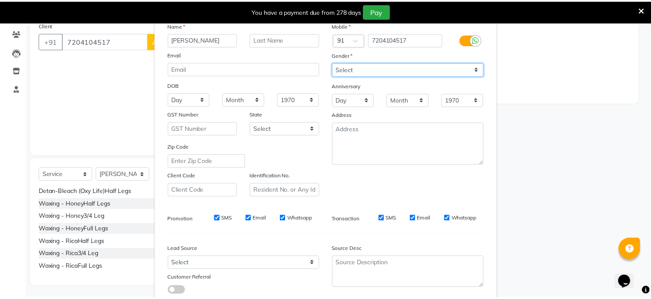
scroll to position [102, 0]
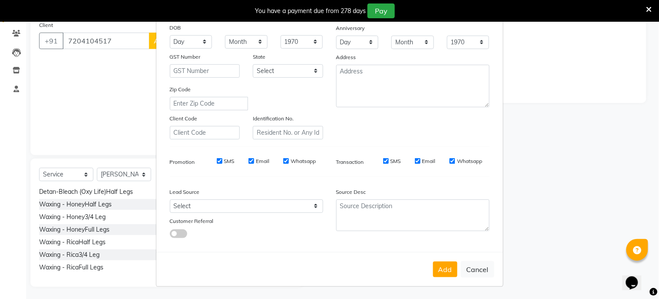
click at [438, 268] on button "Add" at bounding box center [445, 270] width 24 height 16
type input "72******17"
select select
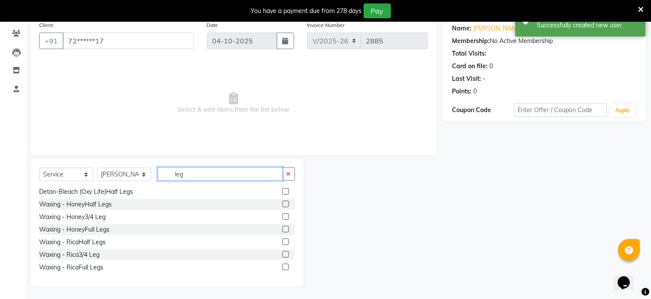
click at [202, 178] on input "leg" at bounding box center [220, 173] width 125 height 13
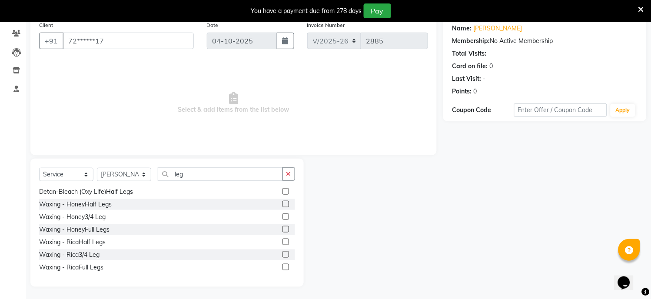
click at [283, 256] on label at bounding box center [286, 254] width 7 height 7
click at [283, 256] on input "checkbox" at bounding box center [286, 255] width 6 height 6
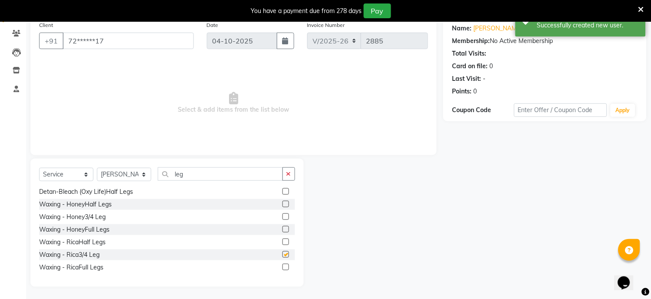
click at [283, 256] on label at bounding box center [286, 254] width 7 height 7
click at [283, 256] on input "checkbox" at bounding box center [286, 255] width 6 height 6
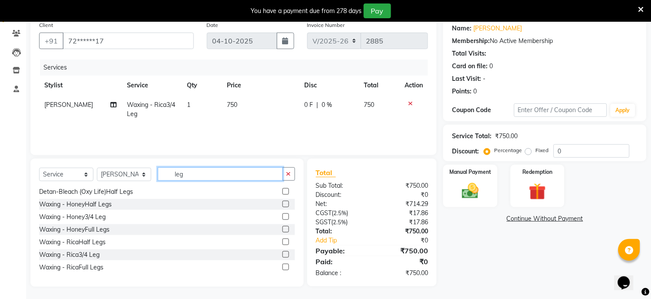
click at [196, 180] on input "leg" at bounding box center [220, 173] width 125 height 13
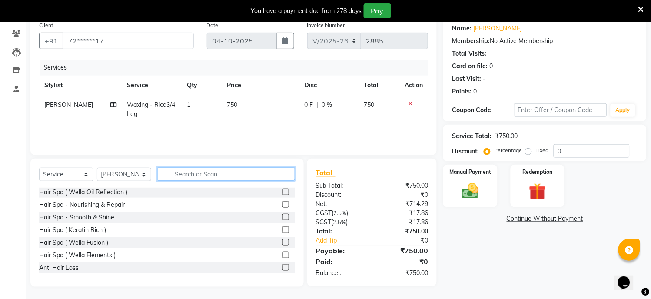
scroll to position [543, 0]
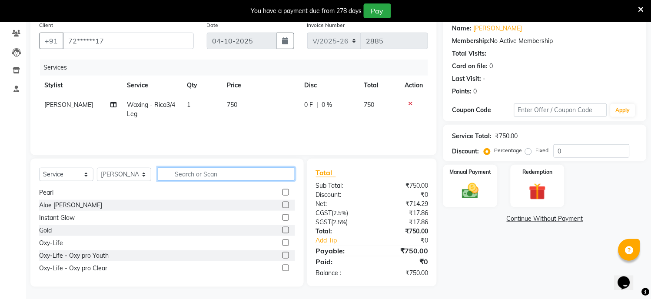
click at [188, 170] on input "text" at bounding box center [226, 173] width 137 height 13
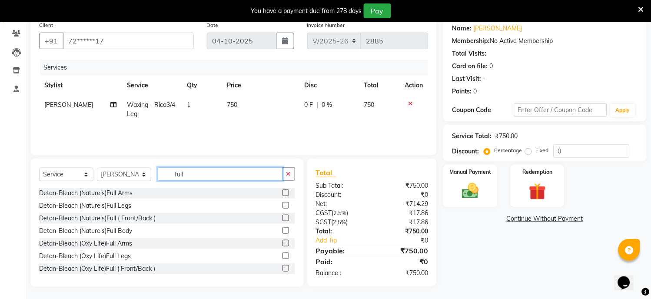
scroll to position [140, 0]
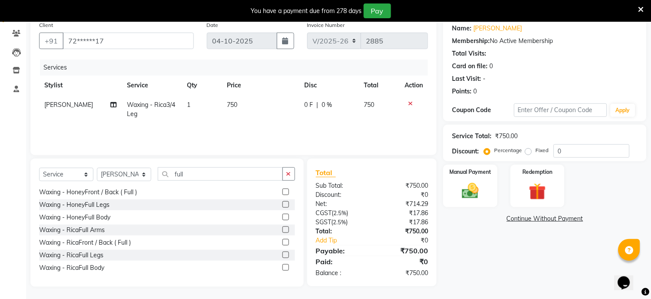
click at [283, 230] on label at bounding box center [286, 229] width 7 height 7
click at [283, 230] on input "checkbox" at bounding box center [286, 230] width 6 height 6
click at [283, 210] on div at bounding box center [286, 205] width 6 height 9
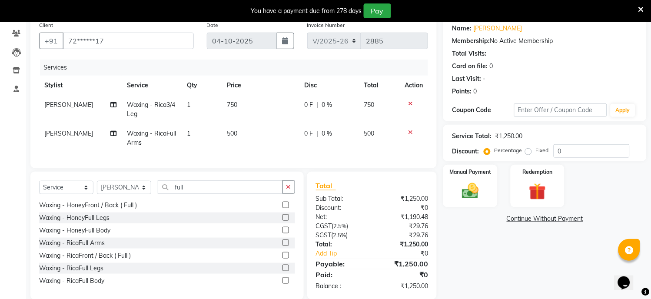
click at [318, 102] on div "0 F | 0 %" at bounding box center [329, 104] width 49 height 9
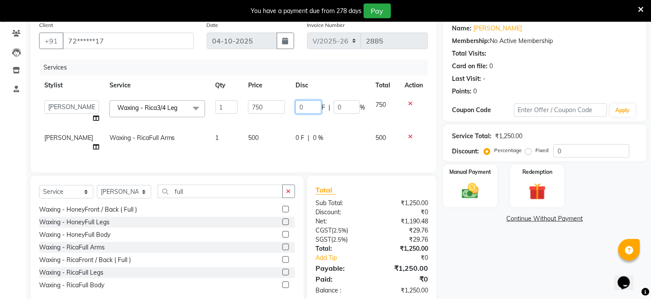
click at [314, 107] on input "0" at bounding box center [309, 106] width 26 height 13
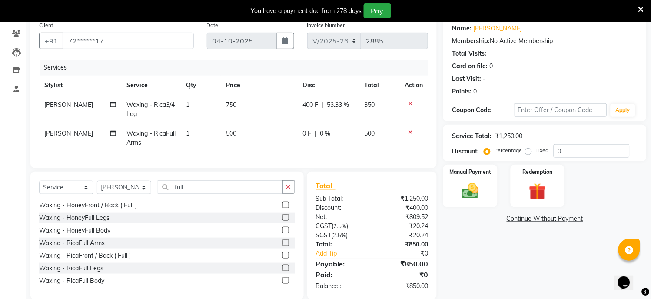
click at [333, 123] on td "400 F | 53.33 %" at bounding box center [328, 109] width 62 height 29
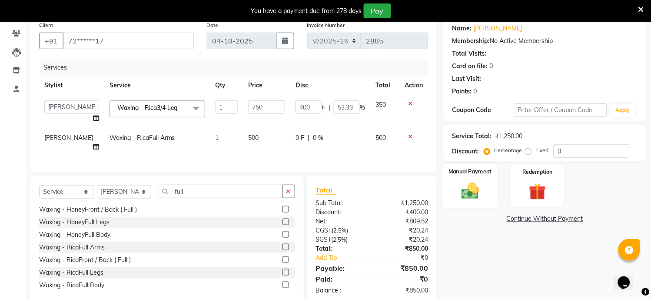
click at [472, 186] on img at bounding box center [470, 191] width 29 height 20
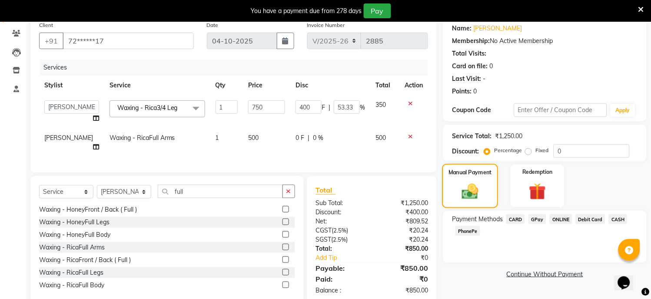
click at [472, 186] on img at bounding box center [470, 191] width 27 height 19
click at [537, 219] on span "GPay" at bounding box center [538, 219] width 18 height 10
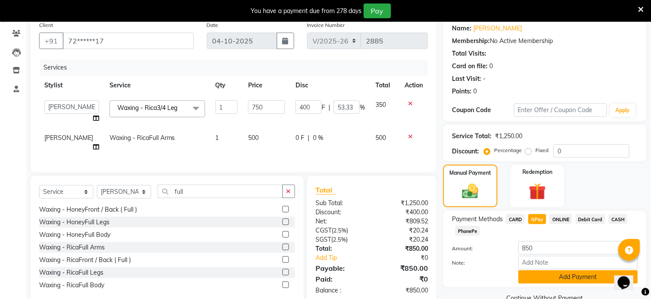
click at [539, 274] on button "Add Payment" at bounding box center [579, 276] width 120 height 13
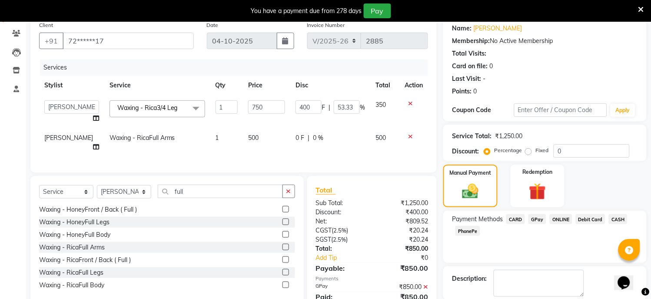
scroll to position [113, 0]
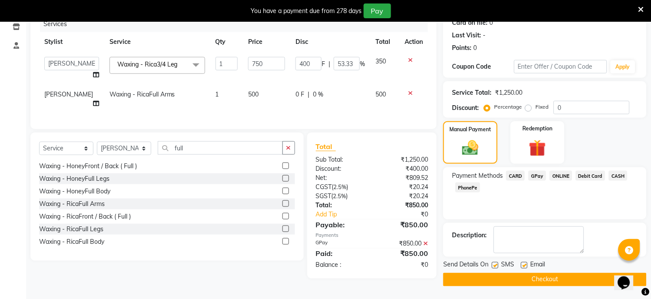
click at [535, 279] on button "Checkout" at bounding box center [544, 279] width 203 height 13
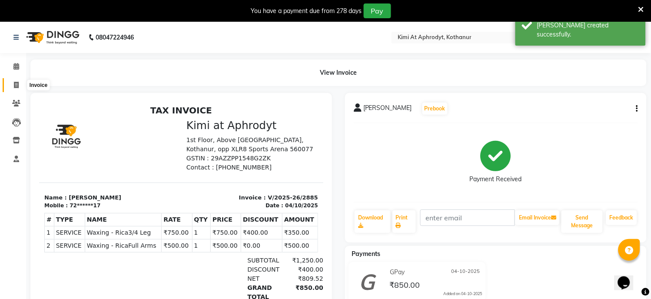
click at [15, 90] on span at bounding box center [16, 85] width 15 height 10
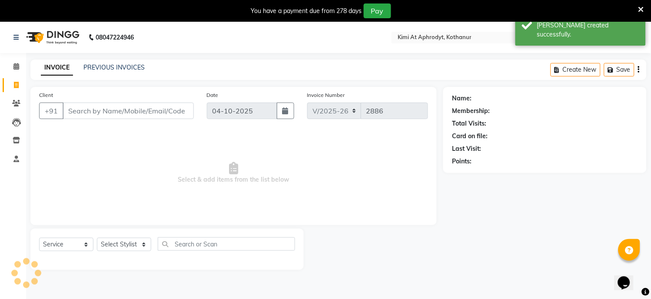
scroll to position [22, 0]
